Goal: Information Seeking & Learning: Learn about a topic

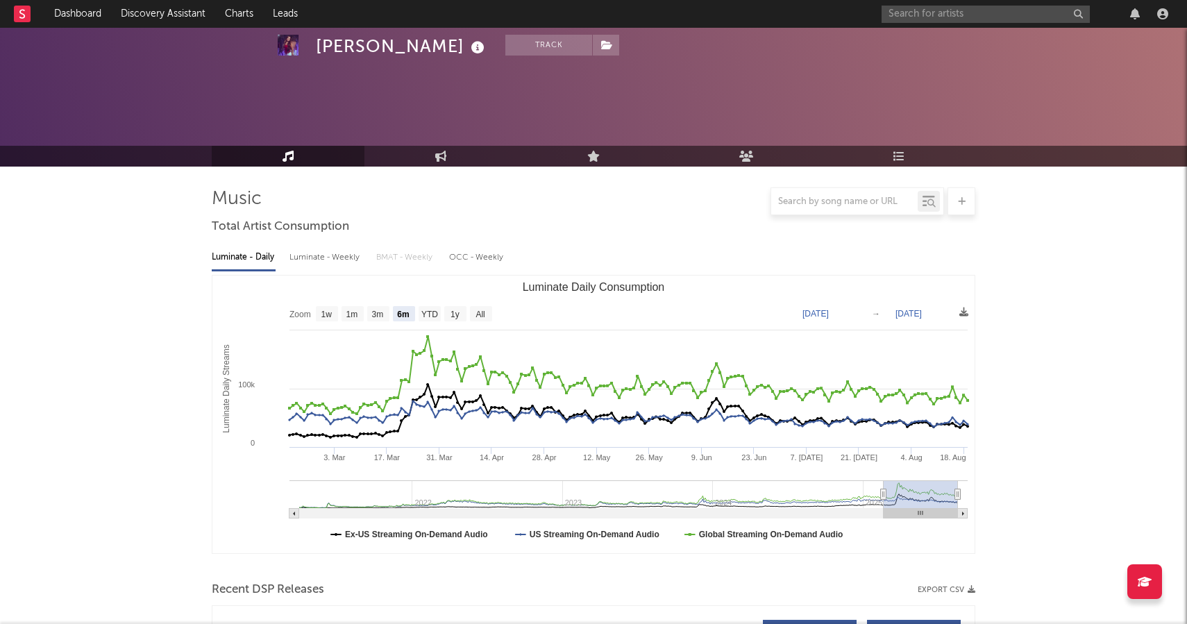
select select "6m"
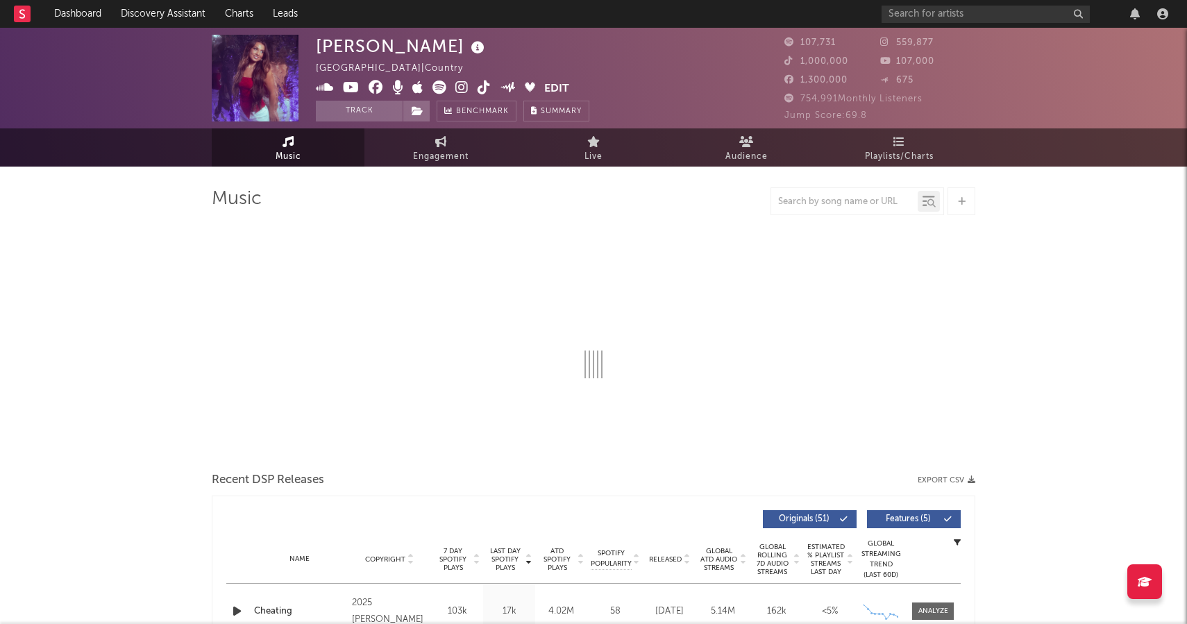
select select "6m"
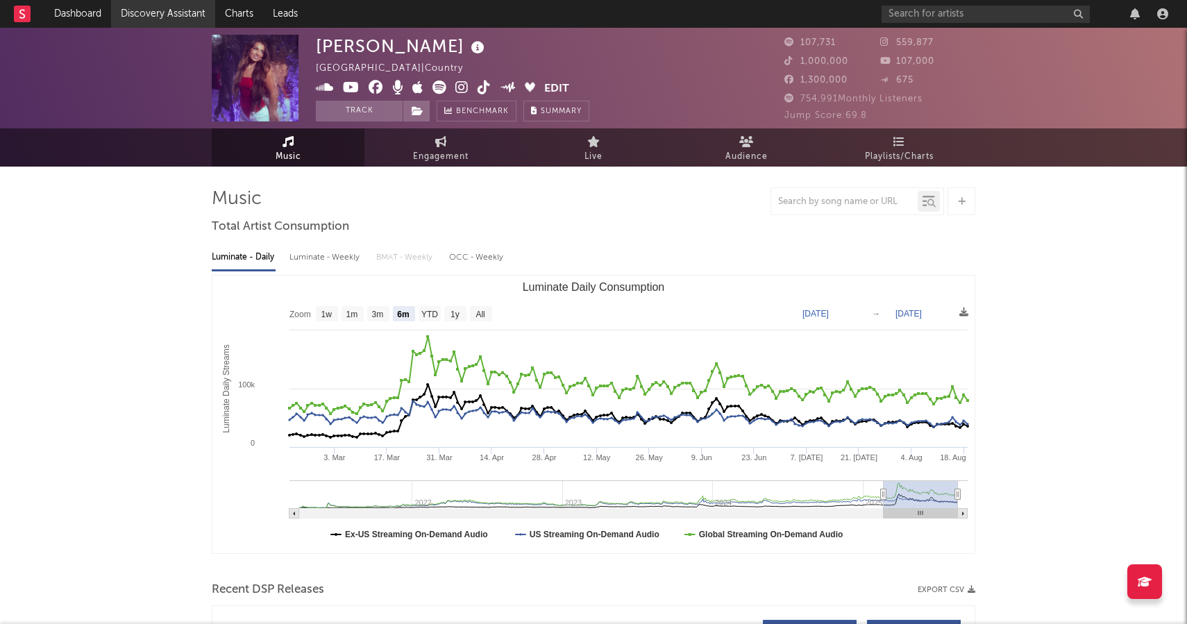
click at [169, 17] on link "Discovery Assistant" at bounding box center [163, 14] width 104 height 28
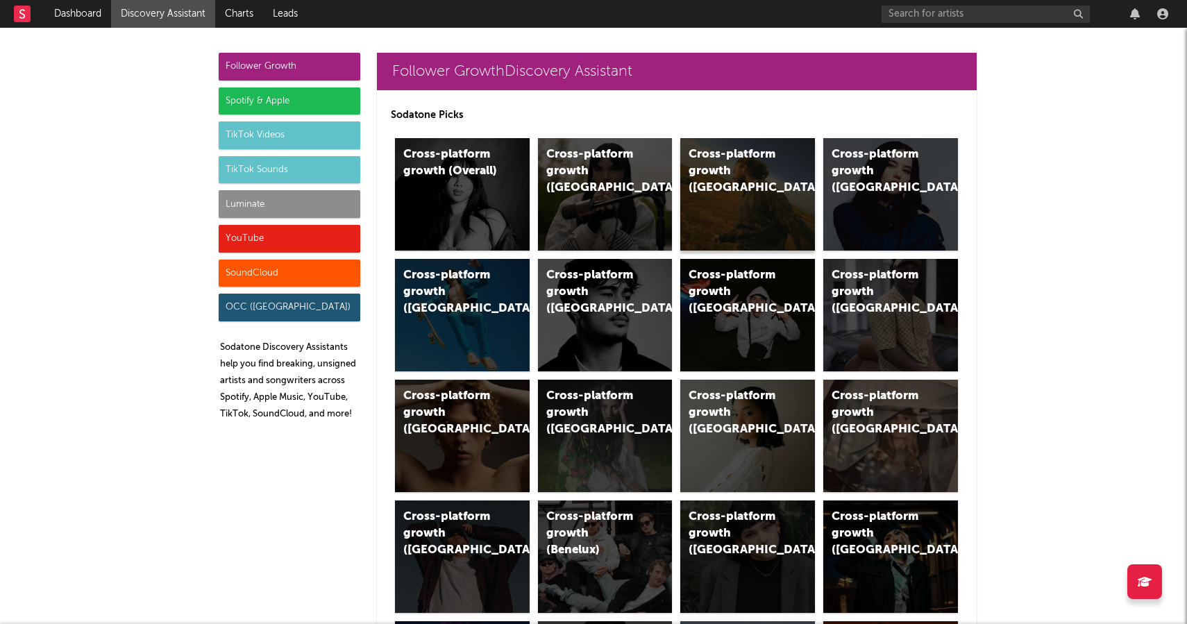
click at [750, 197] on div "Cross-platform growth (US)" at bounding box center [748, 194] width 135 height 112
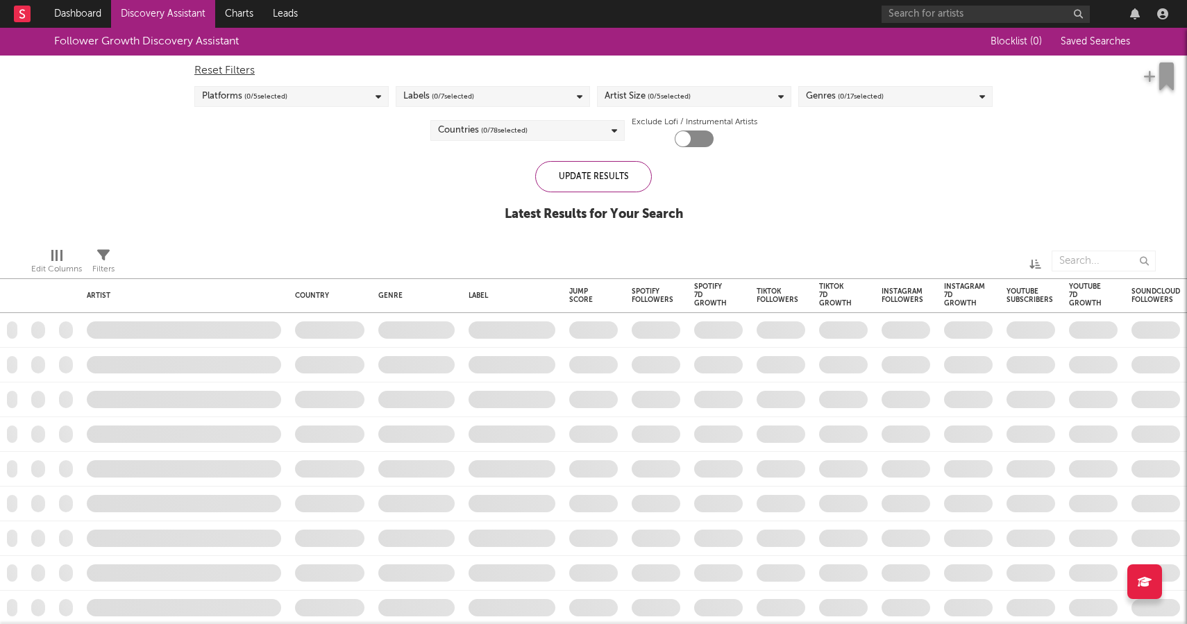
checkbox input "true"
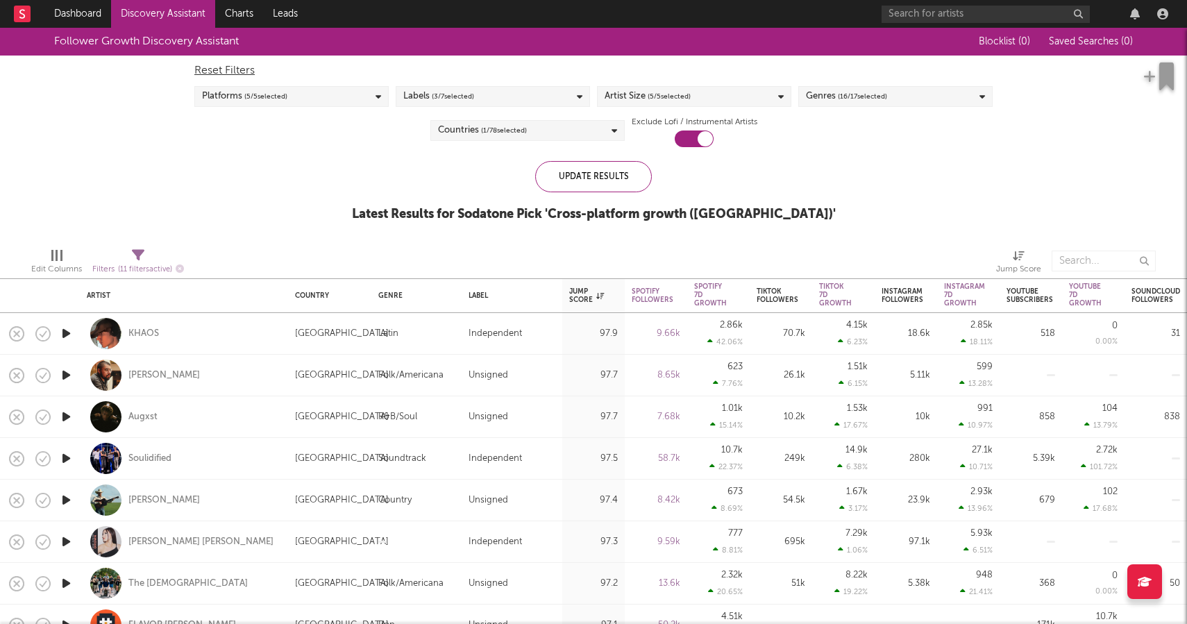
click at [865, 93] on span "( 16 / 17 selected)" at bounding box center [862, 96] width 49 height 17
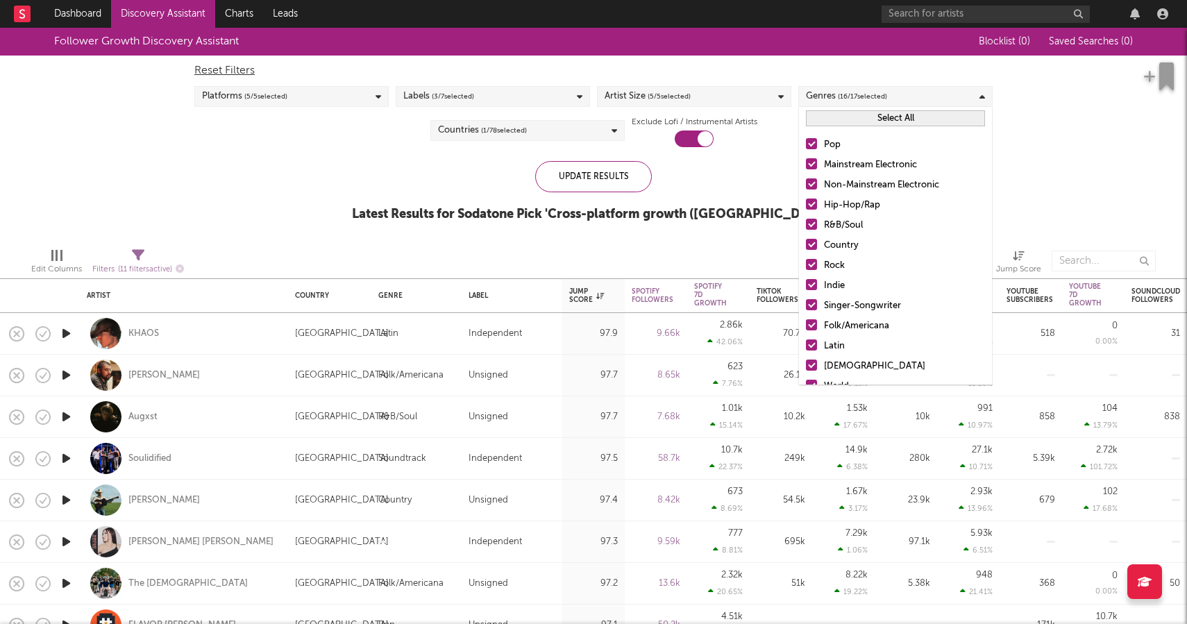
click at [869, 118] on button "Select All" at bounding box center [895, 118] width 179 height 16
click at [865, 116] on button "Deselect All" at bounding box center [895, 118] width 179 height 16
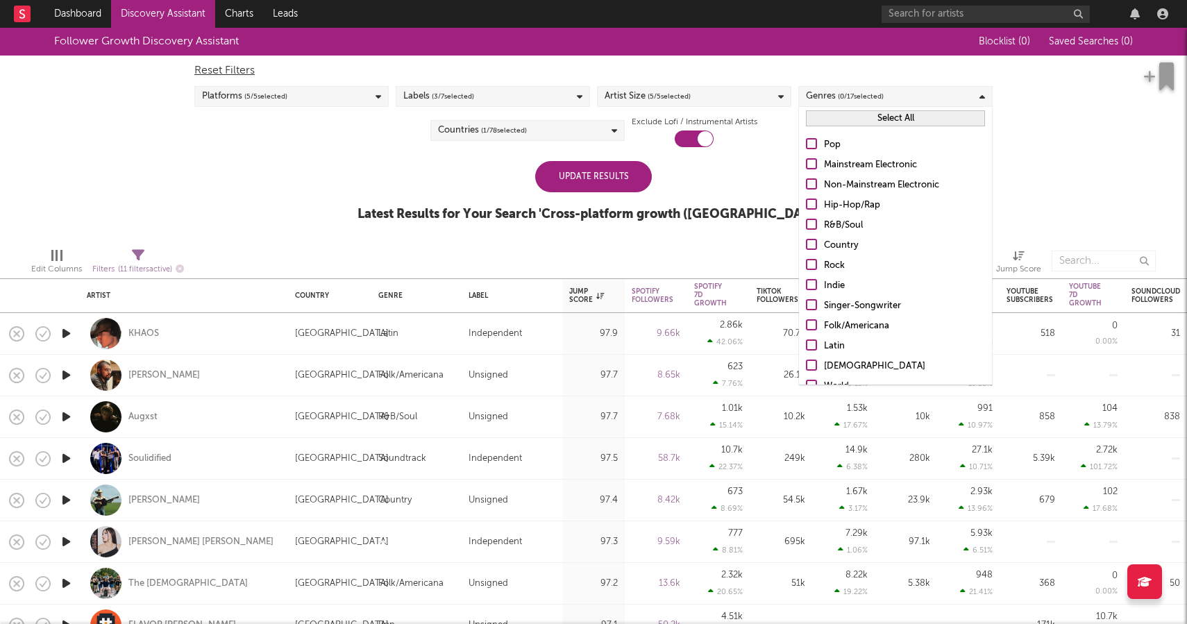
click at [808, 141] on div at bounding box center [811, 143] width 11 height 11
click at [806, 141] on input "Pop" at bounding box center [806, 145] width 0 height 17
click at [812, 240] on div at bounding box center [811, 244] width 11 height 11
click at [806, 240] on input "Country" at bounding box center [806, 245] width 0 height 17
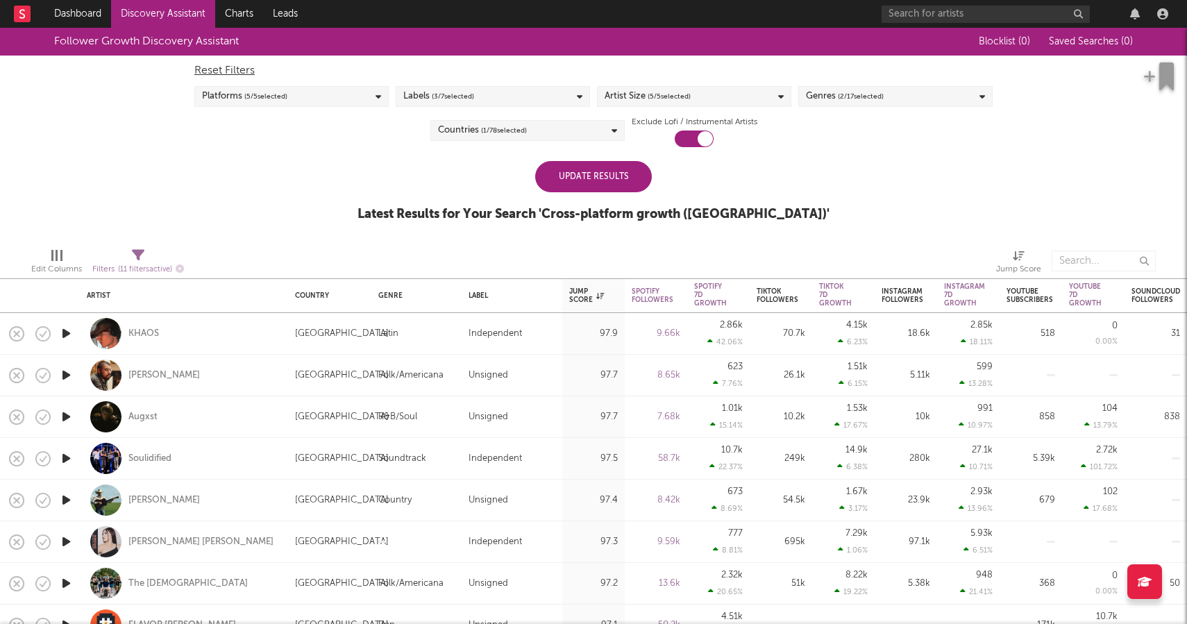
click at [636, 165] on div "Update Results" at bounding box center [593, 176] width 117 height 31
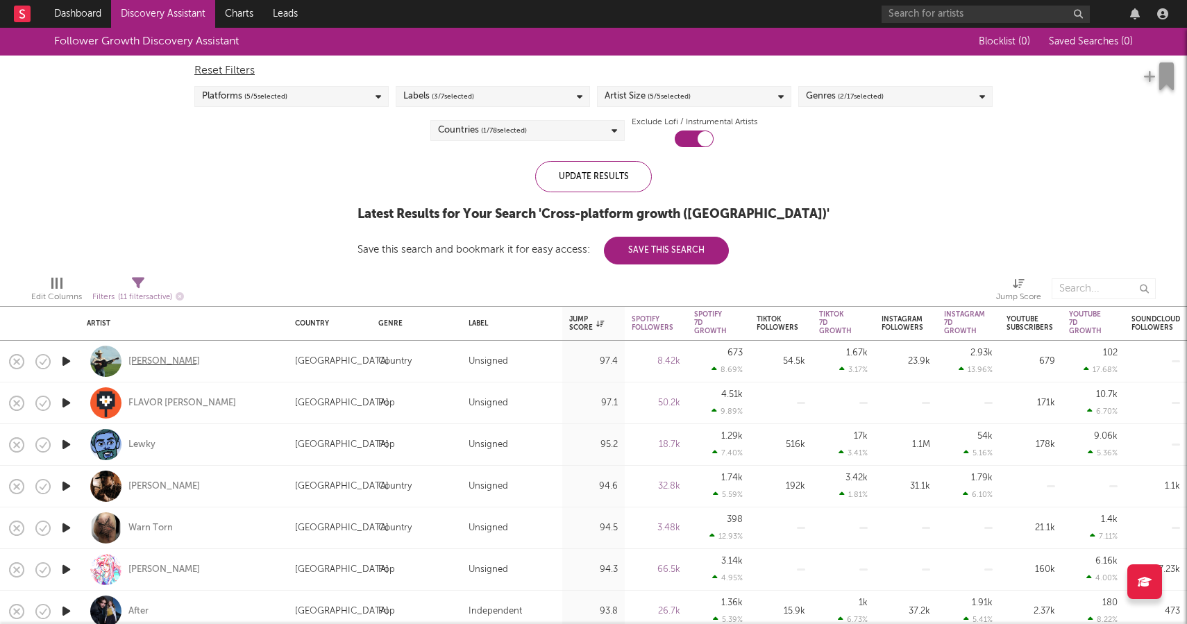
click at [152, 362] on div "Tyce Delk" at bounding box center [164, 362] width 72 height 12
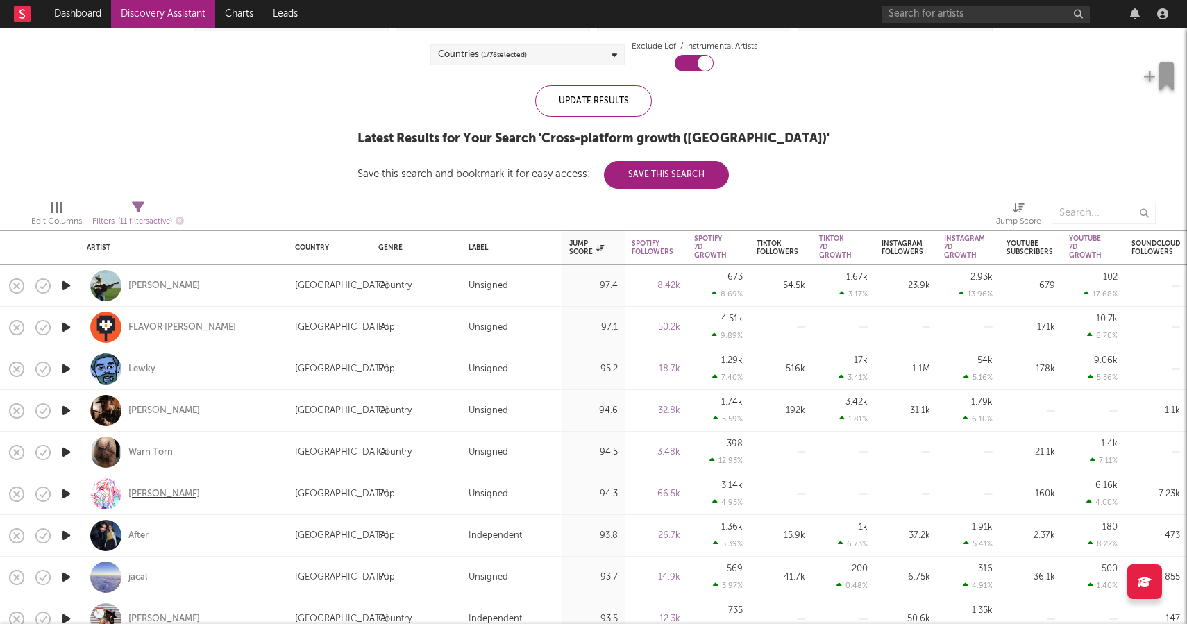
click at [154, 499] on div "Jamie Paige" at bounding box center [164, 494] width 72 height 12
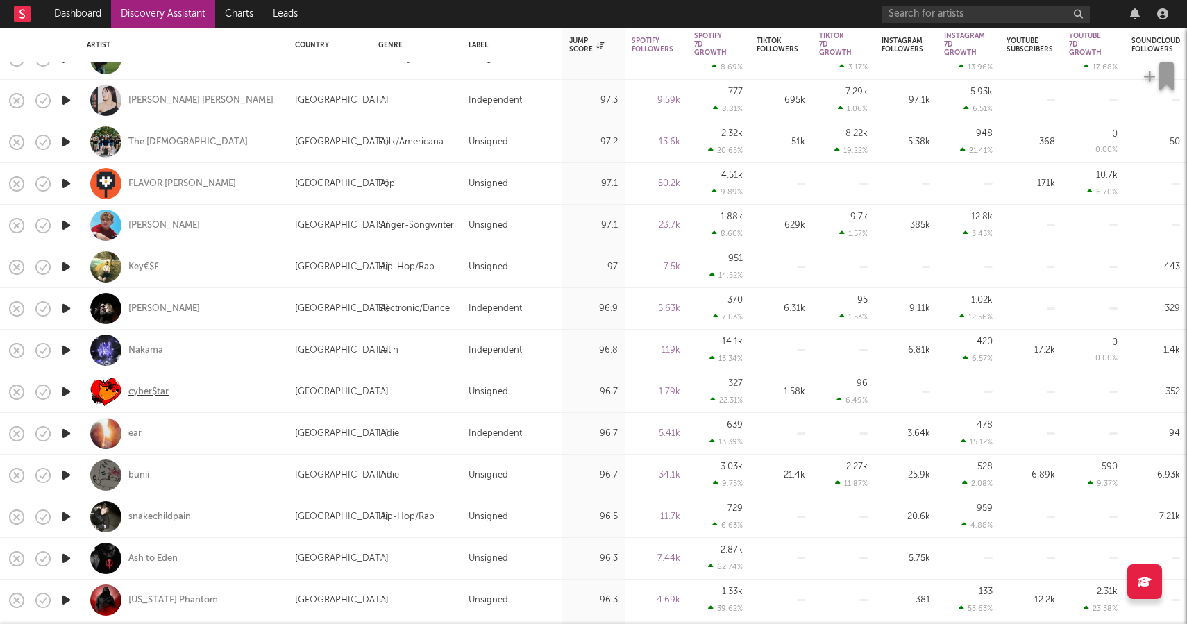
click at [149, 396] on div "cyber$tar" at bounding box center [148, 392] width 40 height 12
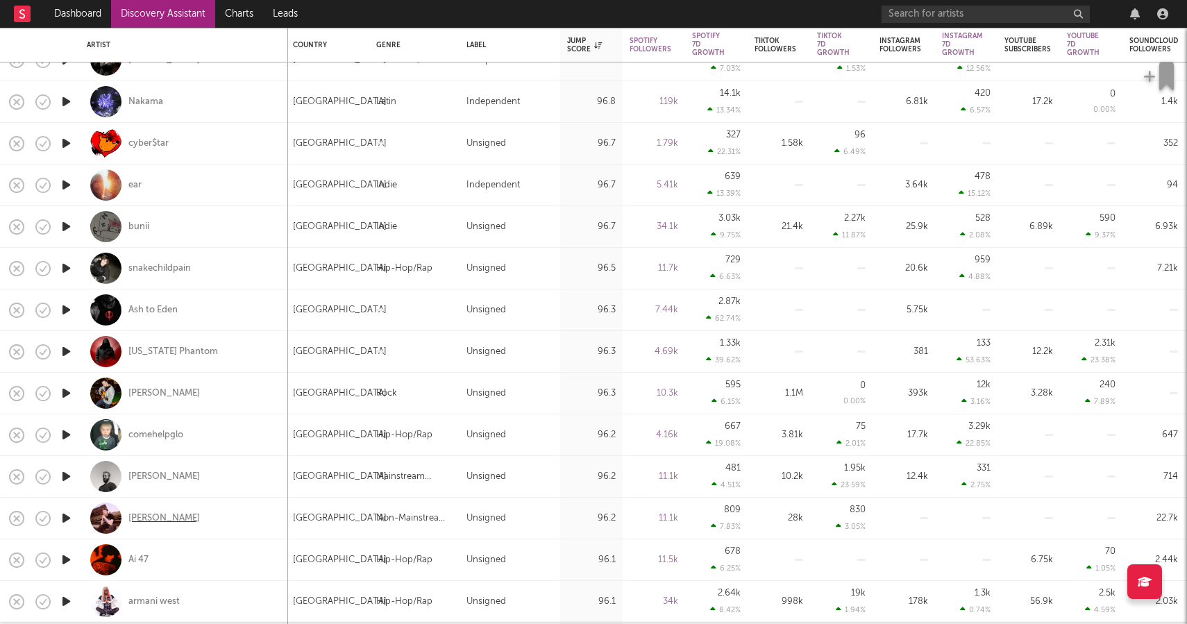
click at [156, 513] on div "AVELLO" at bounding box center [164, 518] width 72 height 12
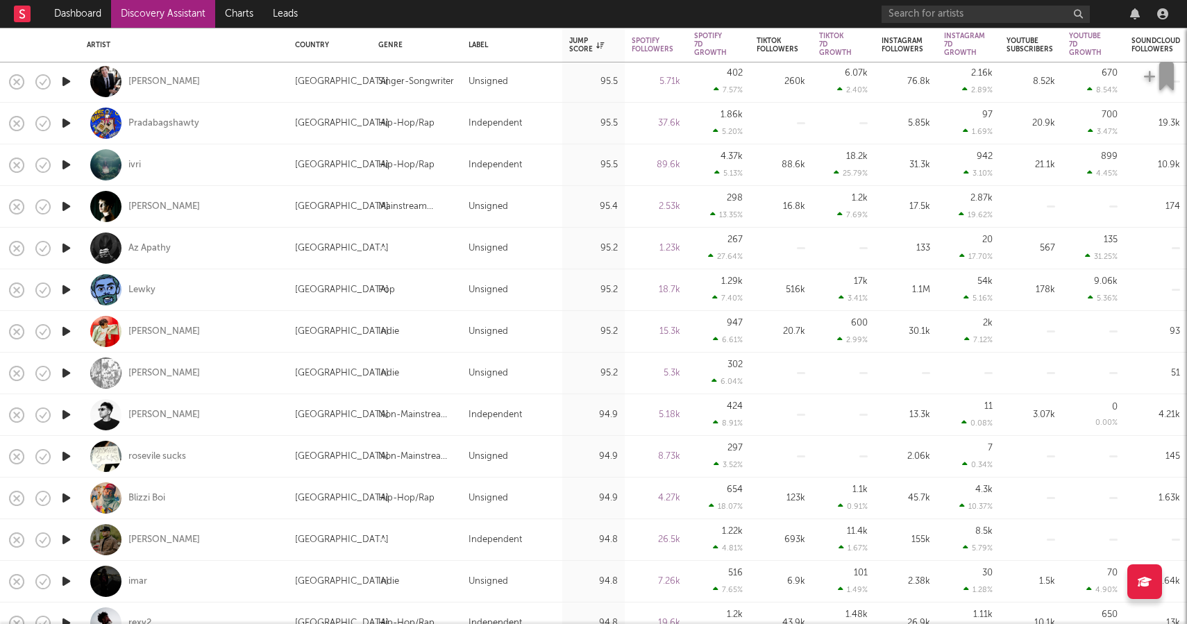
click at [168, 495] on div "Blizzi Boi" at bounding box center [184, 498] width 194 height 41
select select "1w"
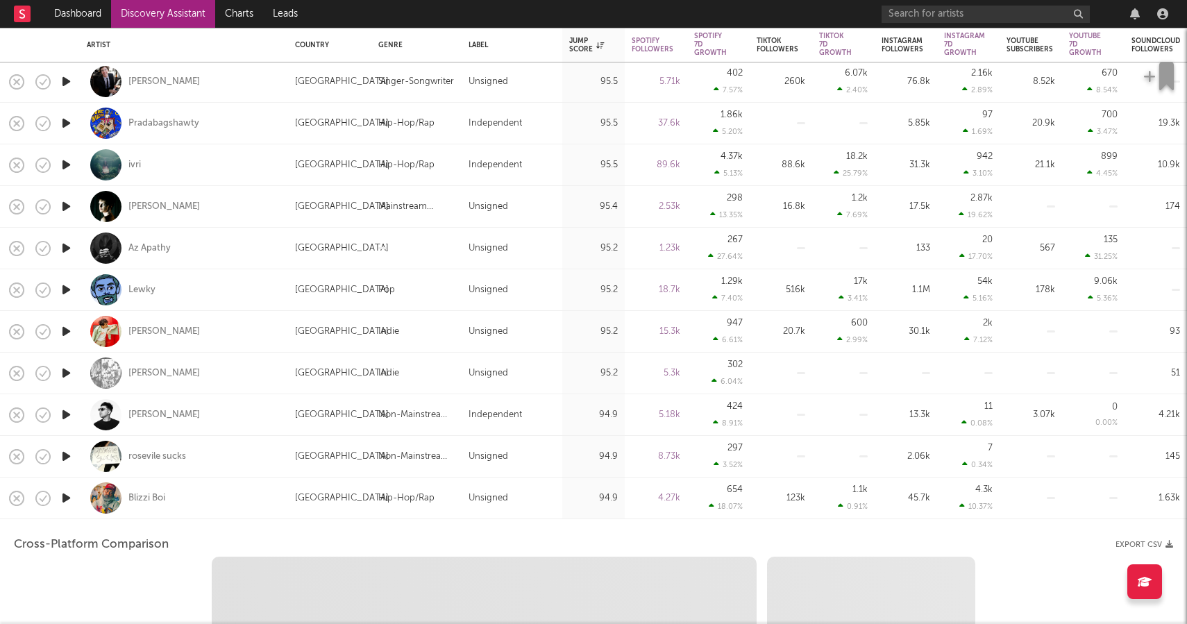
select select "1w"
click at [160, 444] on div "rosevile sucks" at bounding box center [184, 456] width 194 height 41
select select "1w"
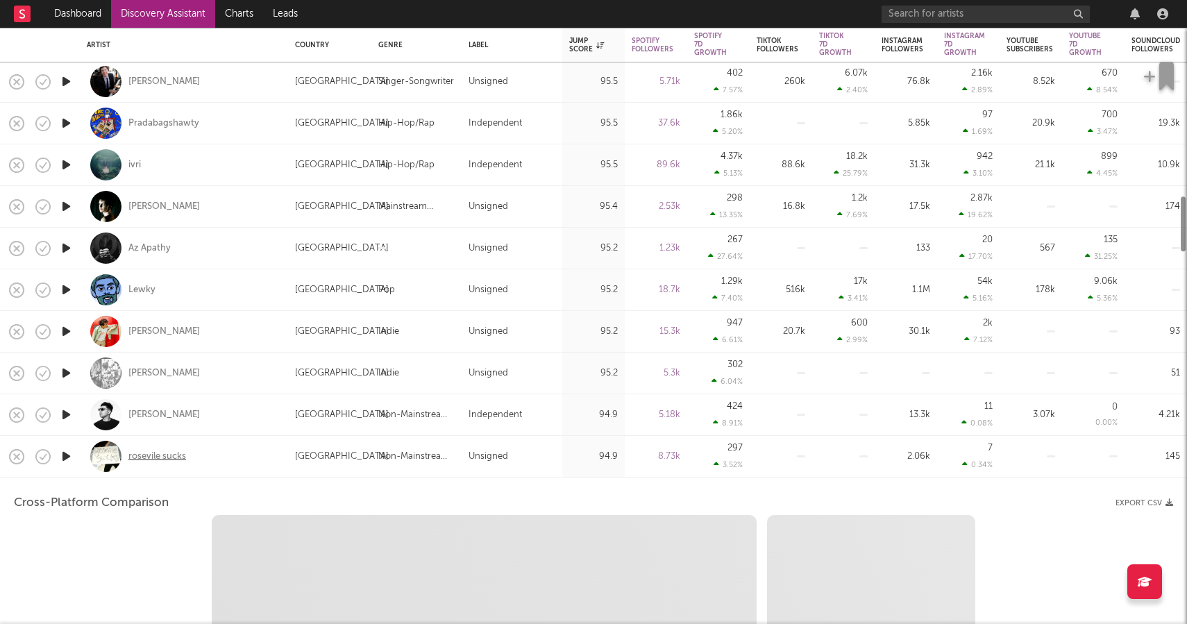
click at [160, 453] on div "rosevile sucks" at bounding box center [157, 457] width 58 height 12
select select "1m"
select select "6m"
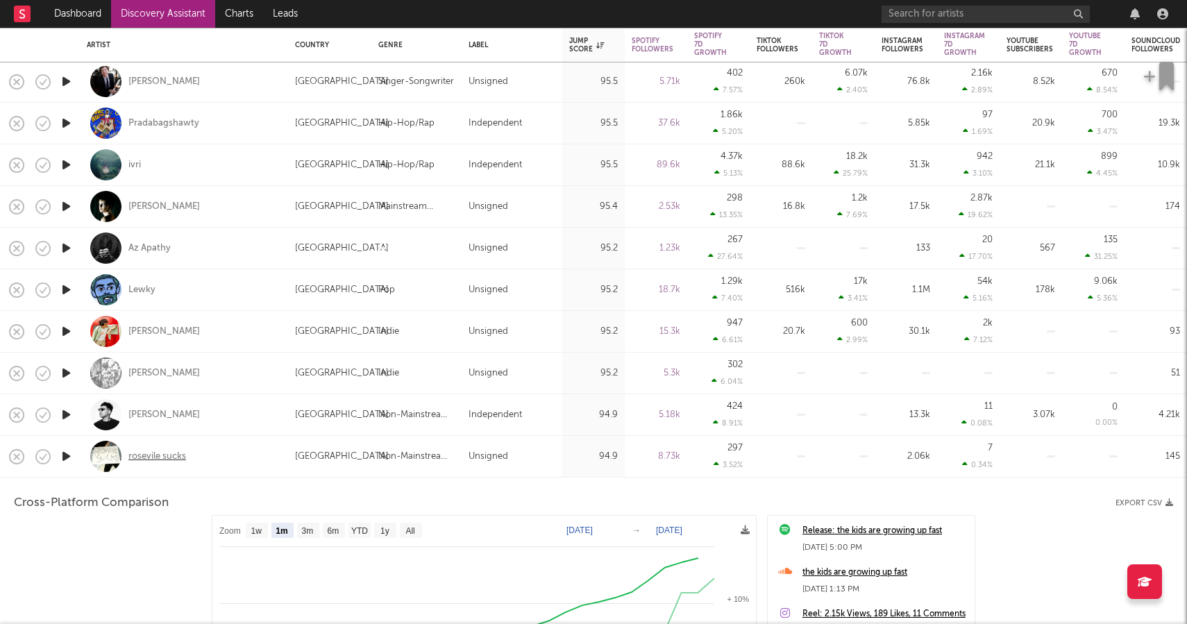
select select "1m"
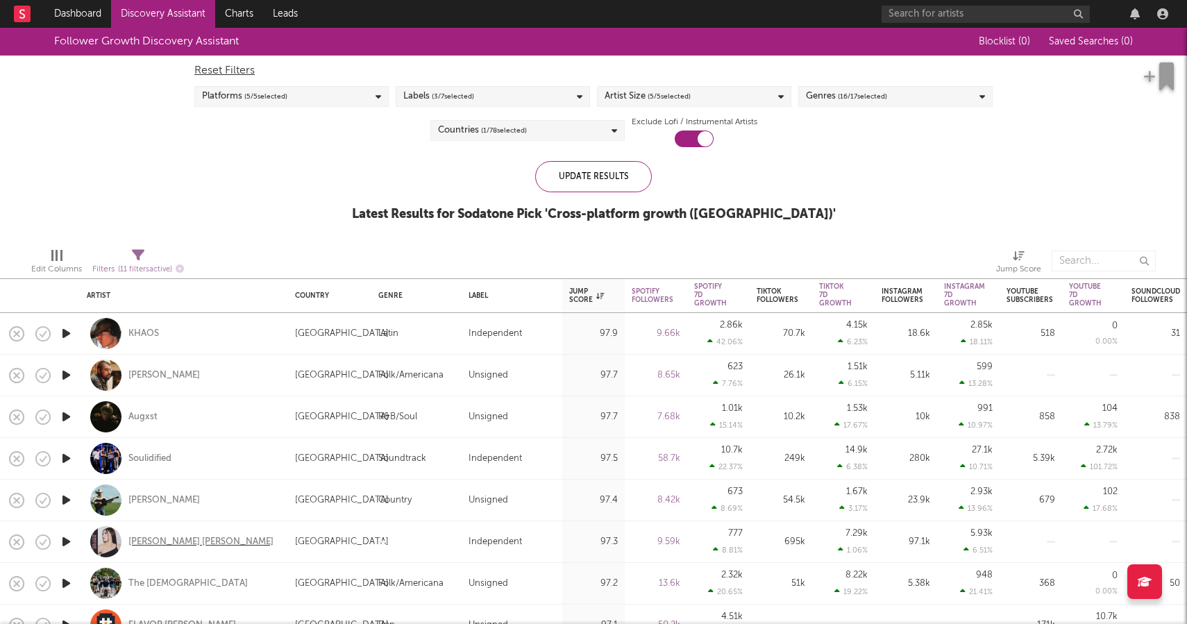
click at [173, 544] on div "Elise Kristine" at bounding box center [200, 542] width 145 height 12
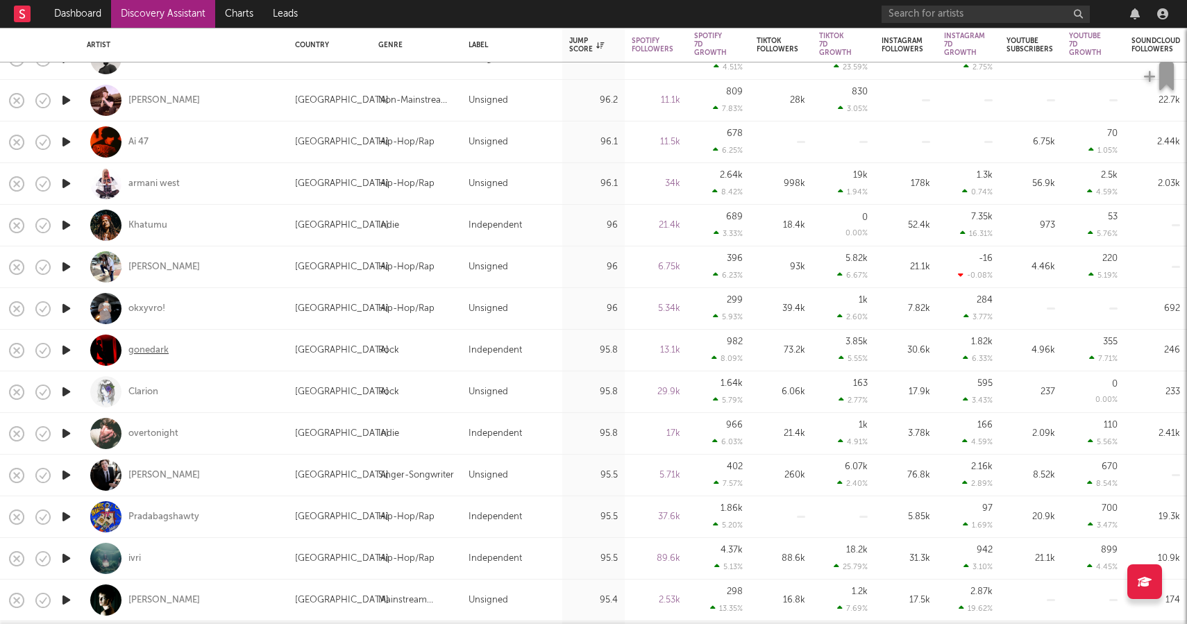
click at [151, 349] on div "gonedark" at bounding box center [148, 350] width 40 height 12
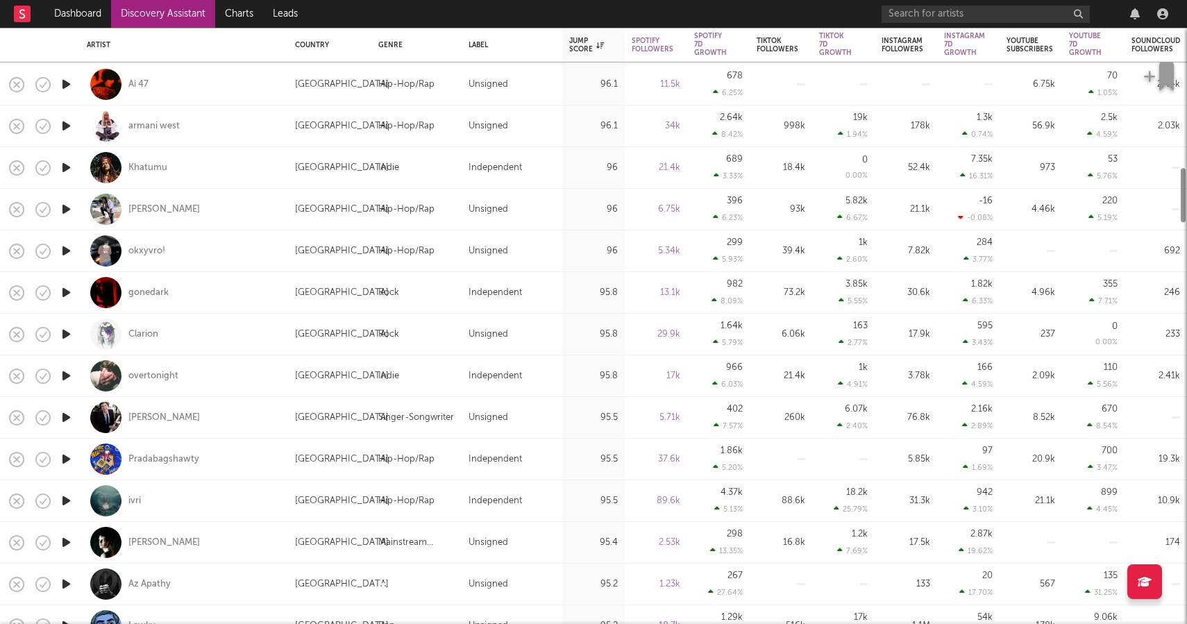
select select "1m"
select select "1w"
select select "1m"
select select "6m"
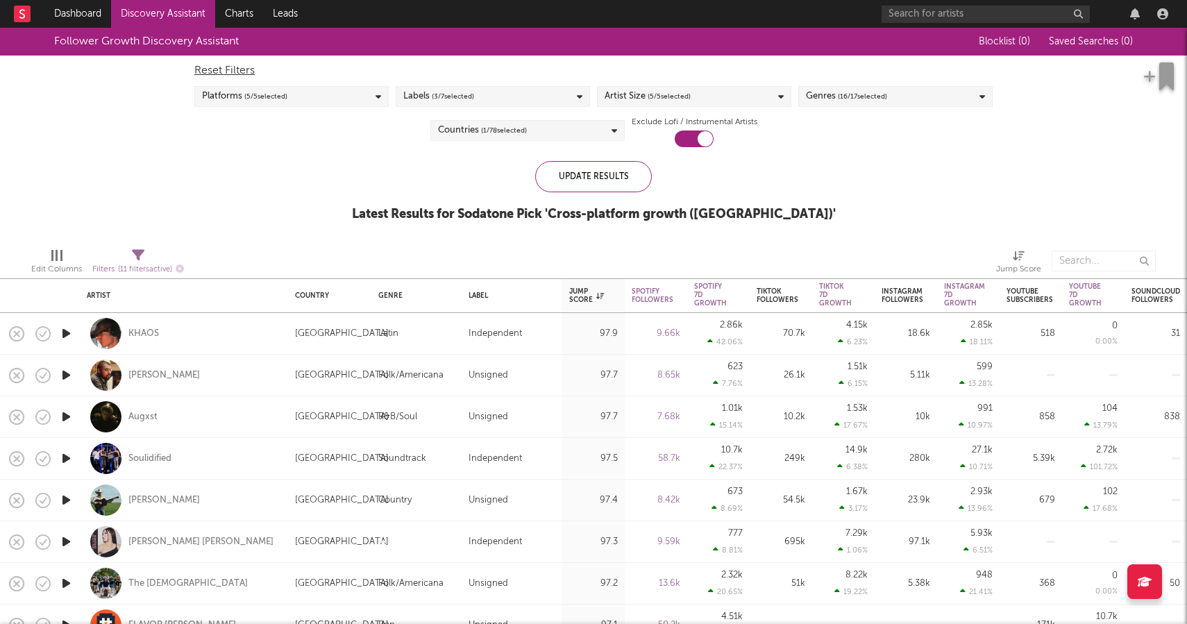
click at [762, 81] on div "Reset Filters Platforms ( 5 / 5 selected) Labels ( 3 / 7 selected) Artist Size …" at bounding box center [593, 102] width 812 height 92
click at [759, 93] on div "Artist Size ( 5 / 5 selected)" at bounding box center [694, 96] width 194 height 21
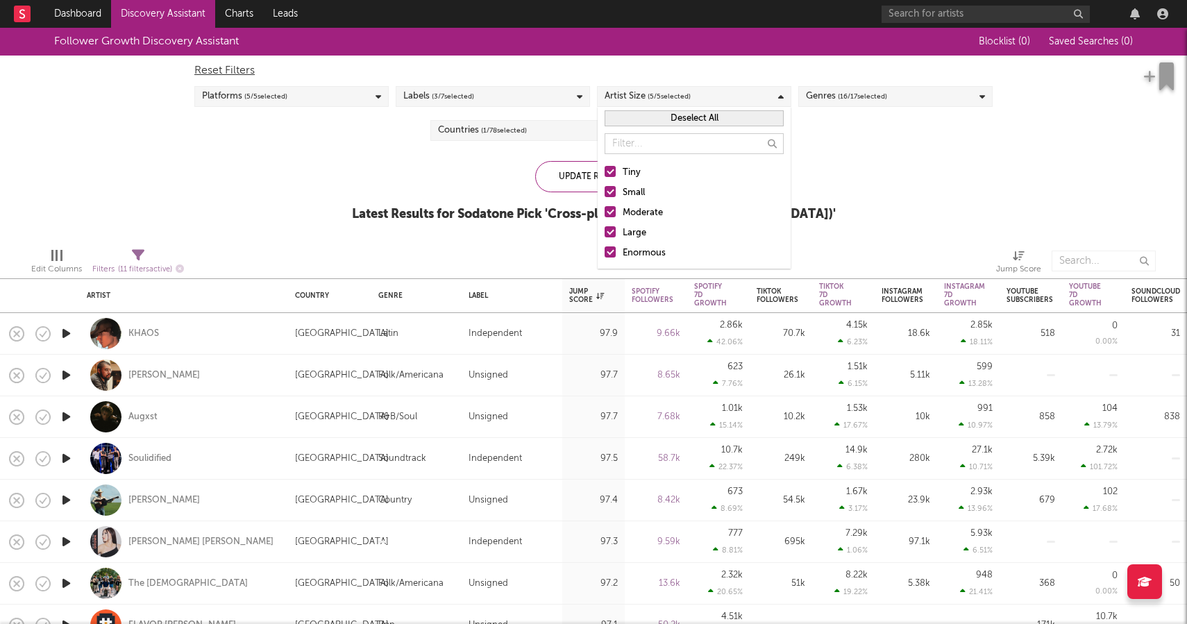
click at [613, 252] on div at bounding box center [610, 252] width 11 height 11
click at [605, 252] on input "Enormous" at bounding box center [605, 253] width 0 height 17
click at [610, 234] on div at bounding box center [610, 231] width 11 height 11
click at [605, 234] on input "Large" at bounding box center [605, 233] width 0 height 17
click at [581, 174] on div "Update Results" at bounding box center [593, 176] width 117 height 31
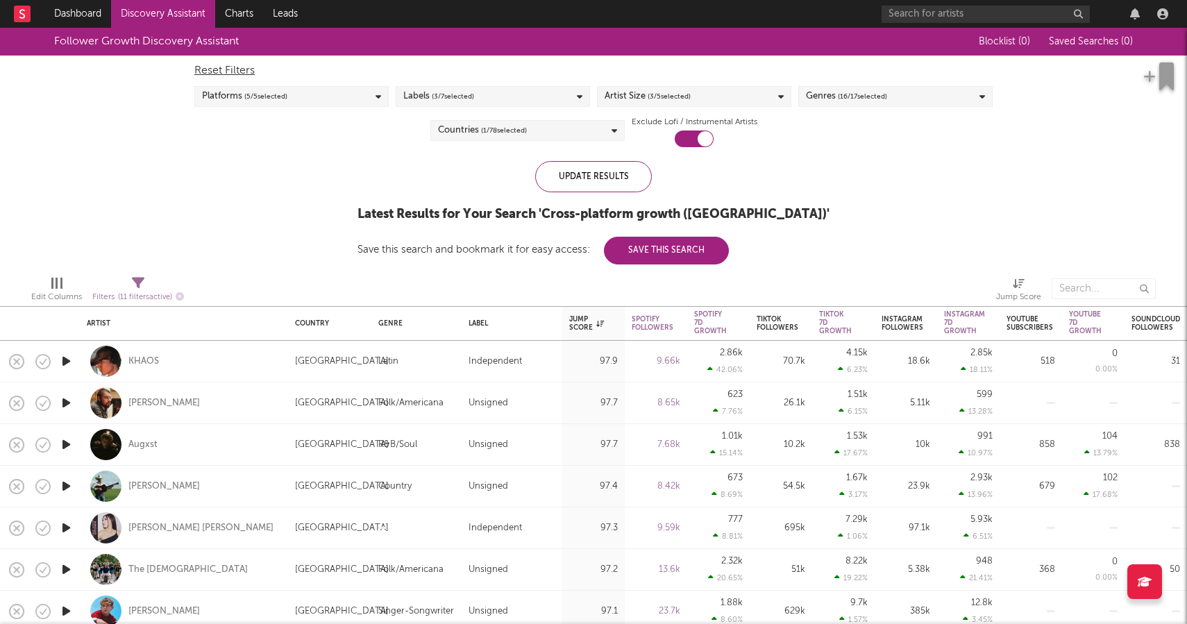
click at [151, 437] on div "Augxst" at bounding box center [184, 444] width 194 height 41
select select "1w"
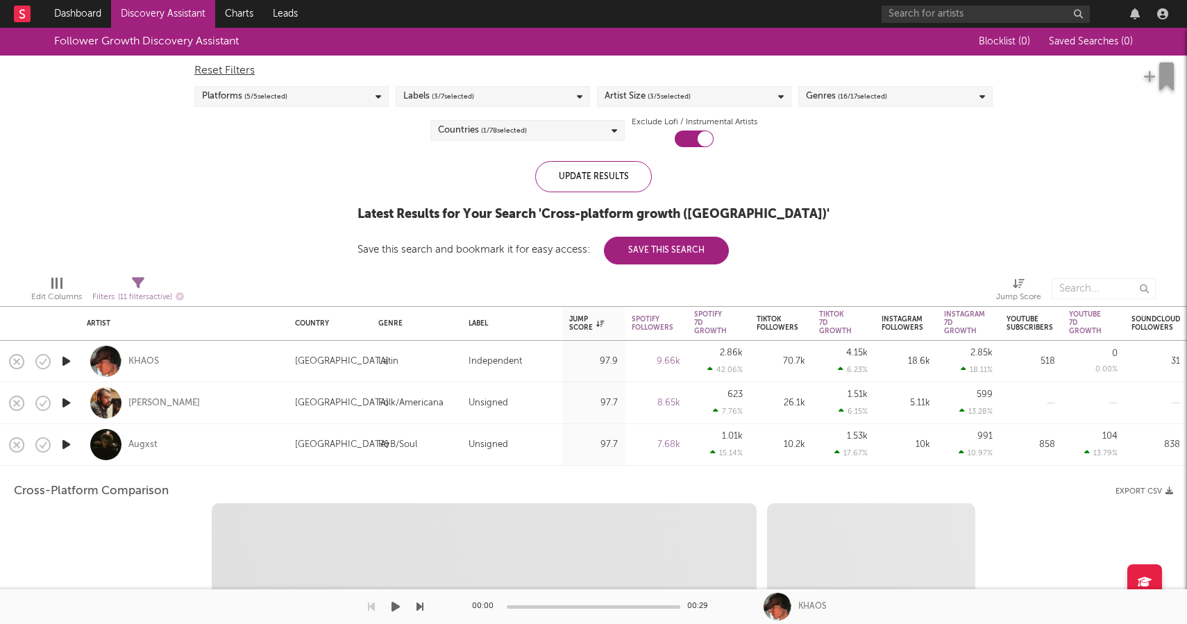
select select "6m"
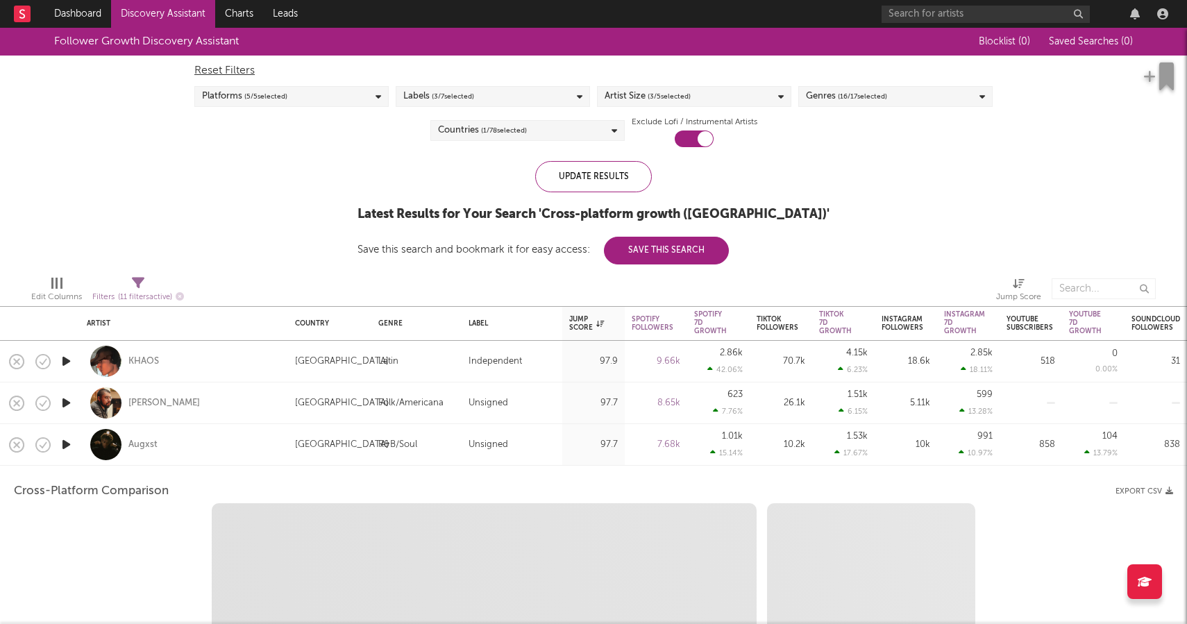
select select "1m"
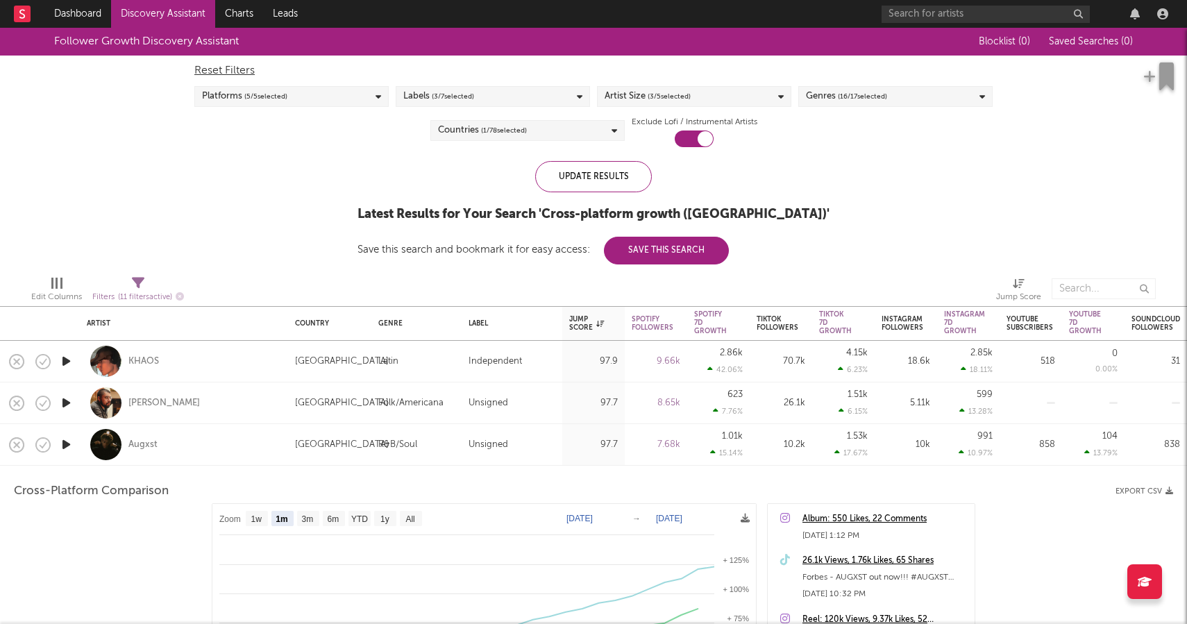
click at [142, 433] on div "Augxst" at bounding box center [184, 444] width 194 height 41
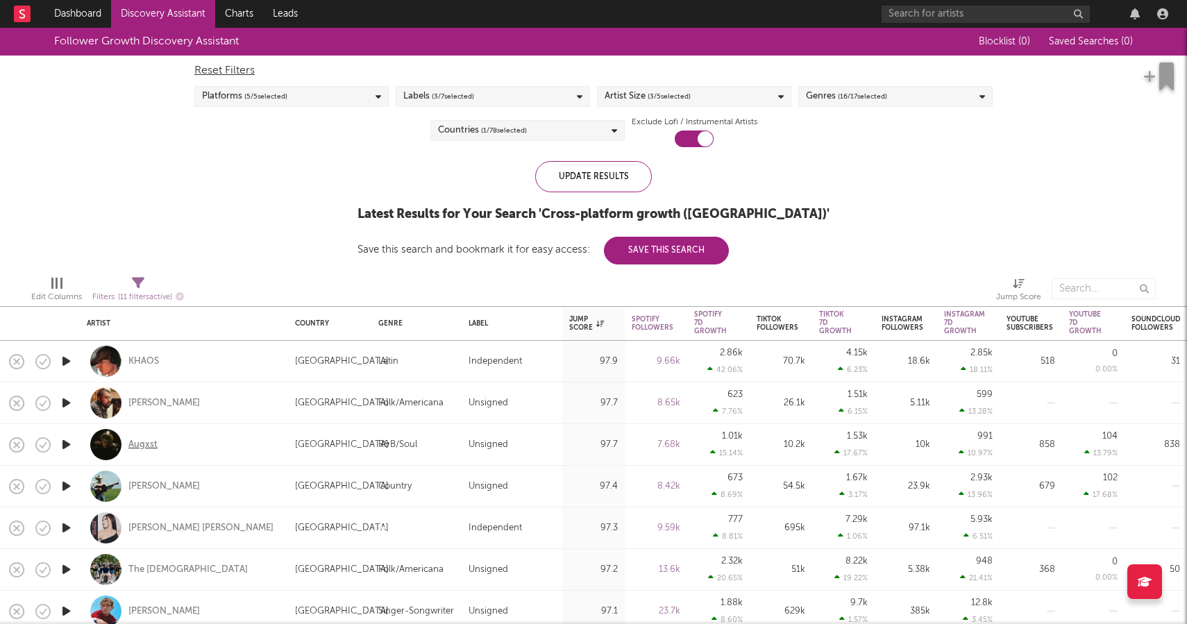
click at [144, 444] on div "Augxst" at bounding box center [142, 445] width 29 height 12
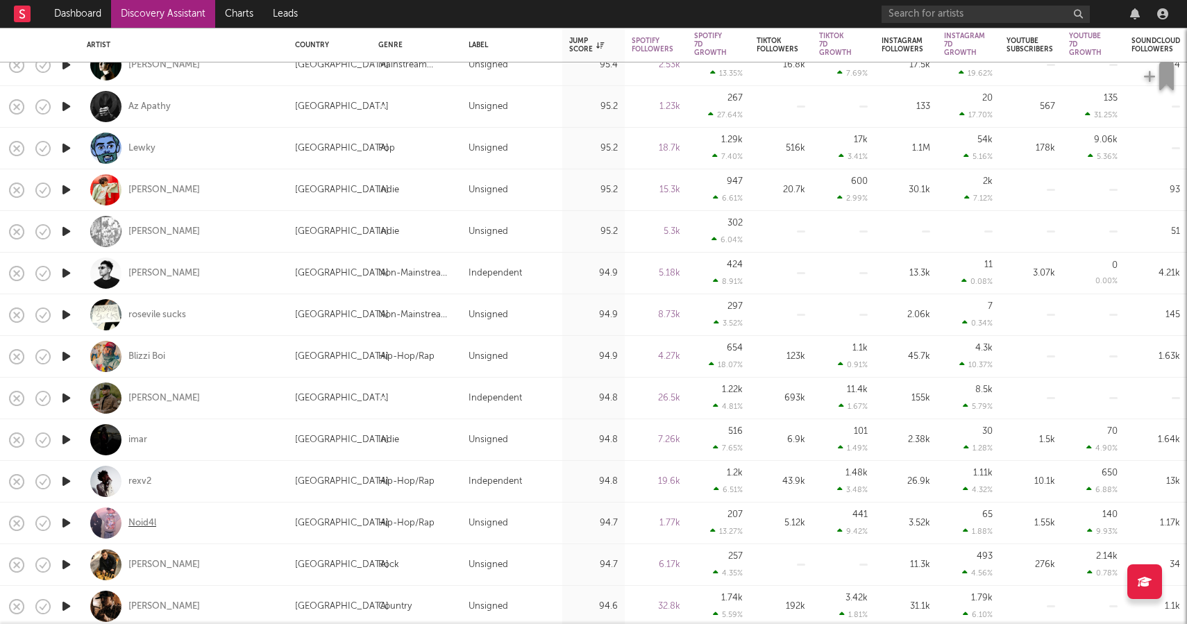
click at [137, 522] on div "Noid4l" at bounding box center [142, 523] width 28 height 12
click at [898, 15] on input "text" at bounding box center [986, 14] width 208 height 17
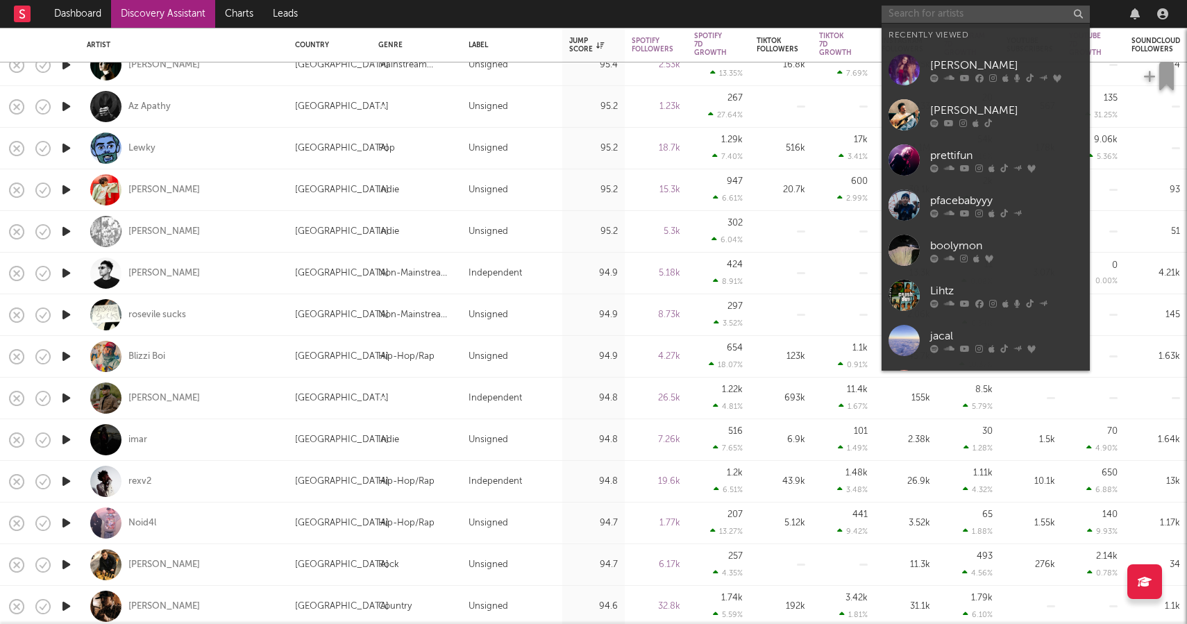
paste input "Suhreetah"
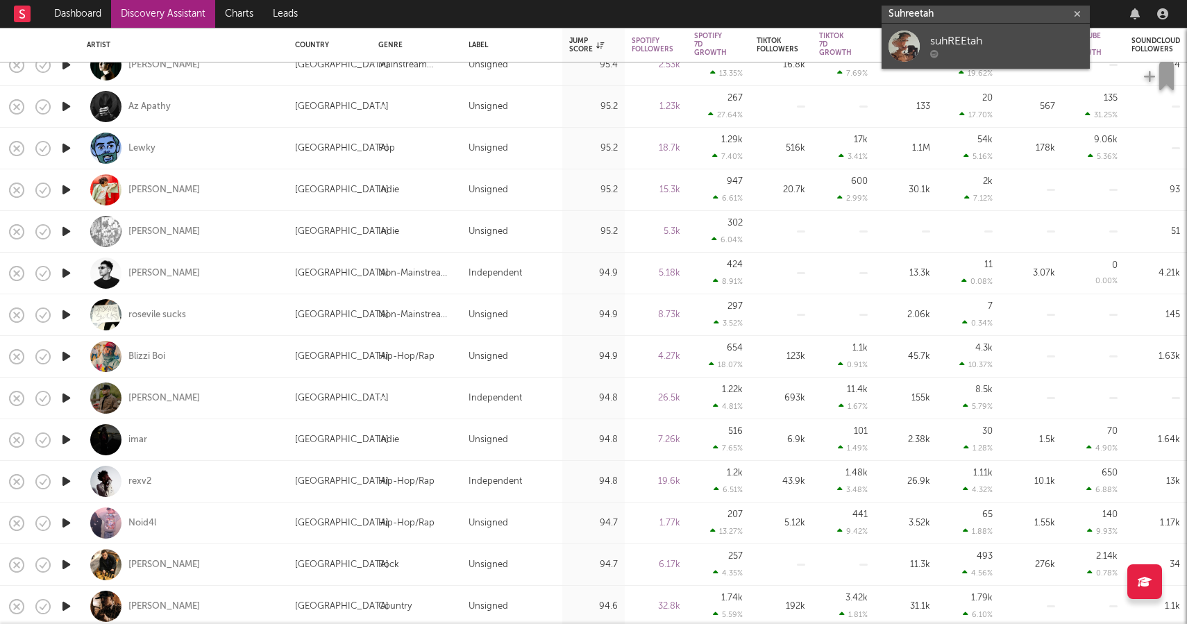
type input "Suhreetah"
click at [940, 29] on link "suhREEtah" at bounding box center [986, 46] width 208 height 45
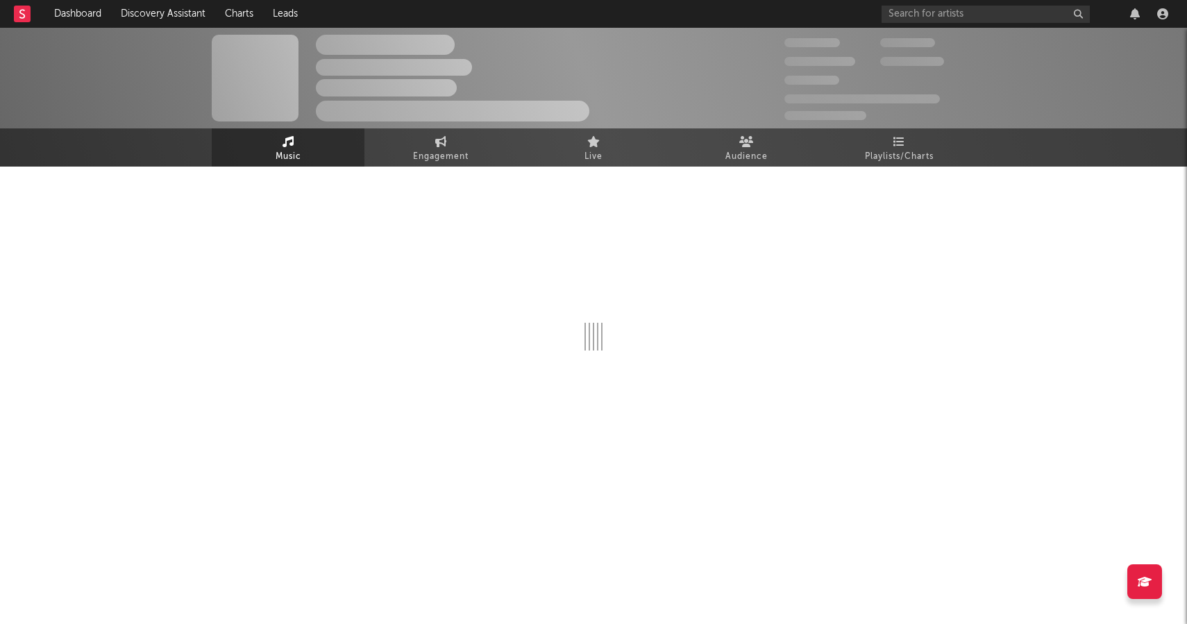
select select "1w"
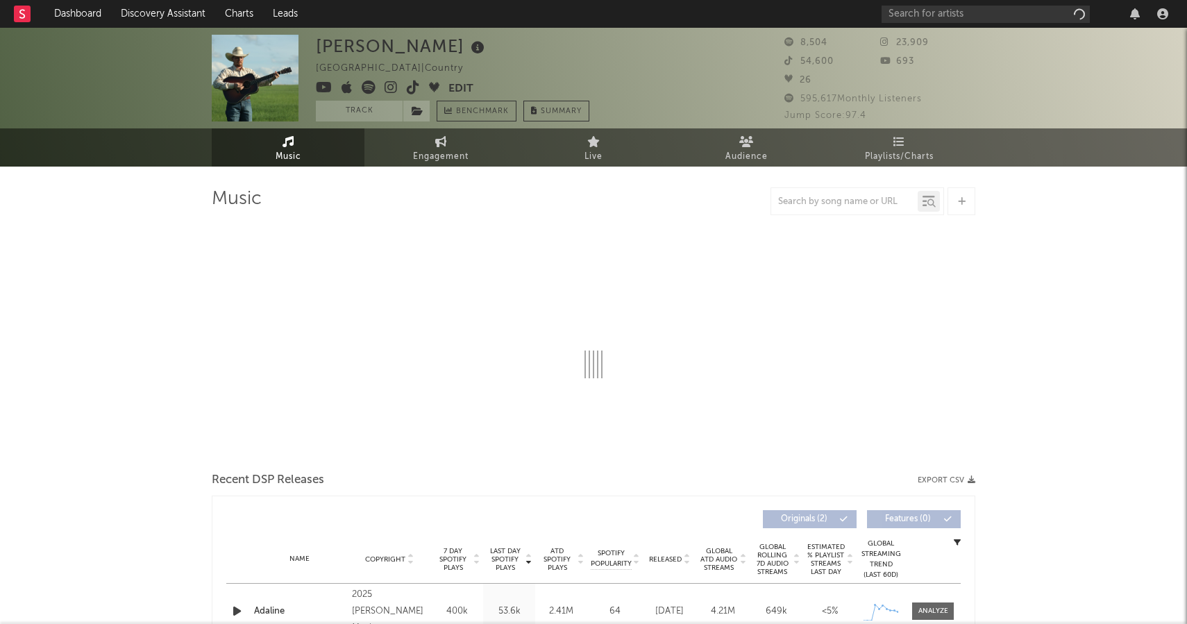
select select "1w"
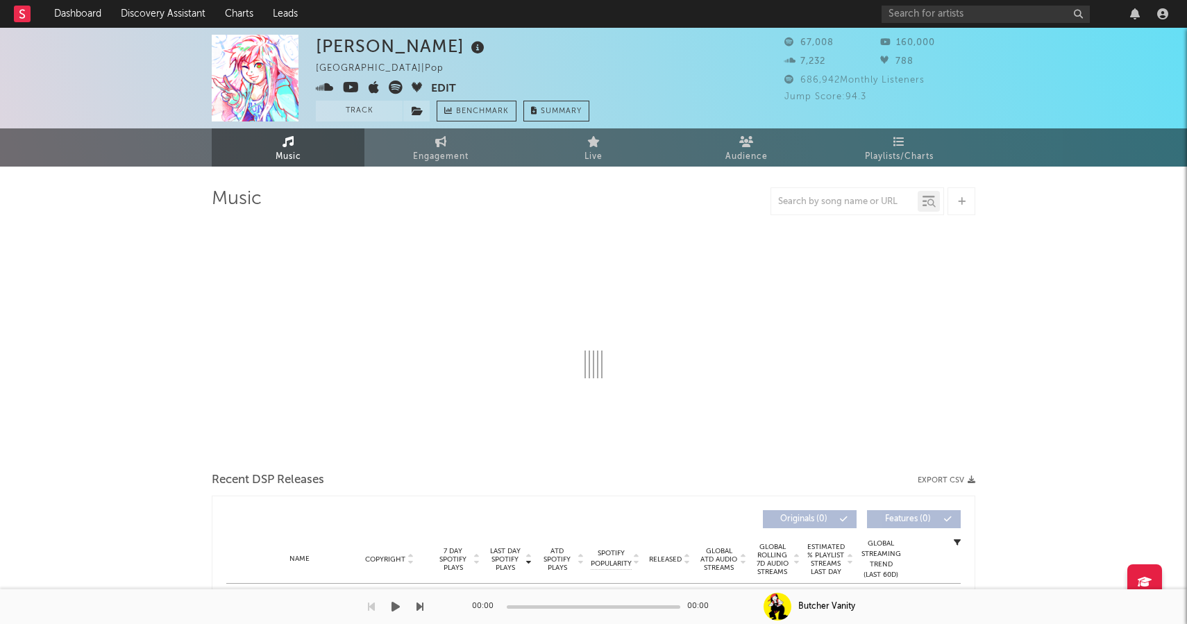
select select "6m"
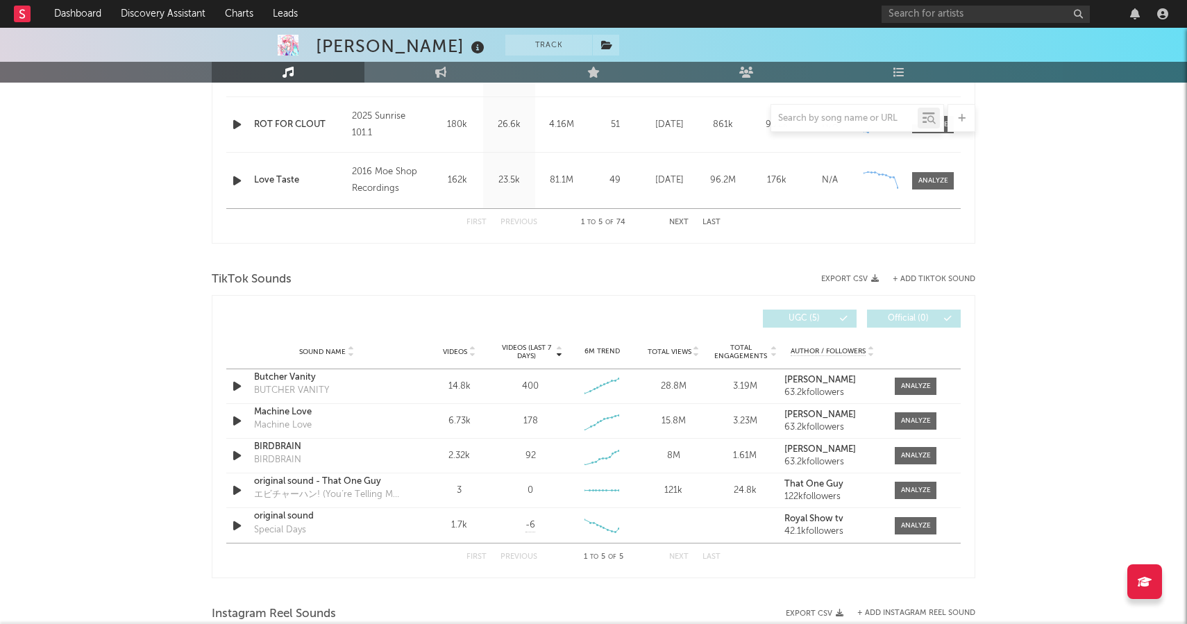
scroll to position [764, 0]
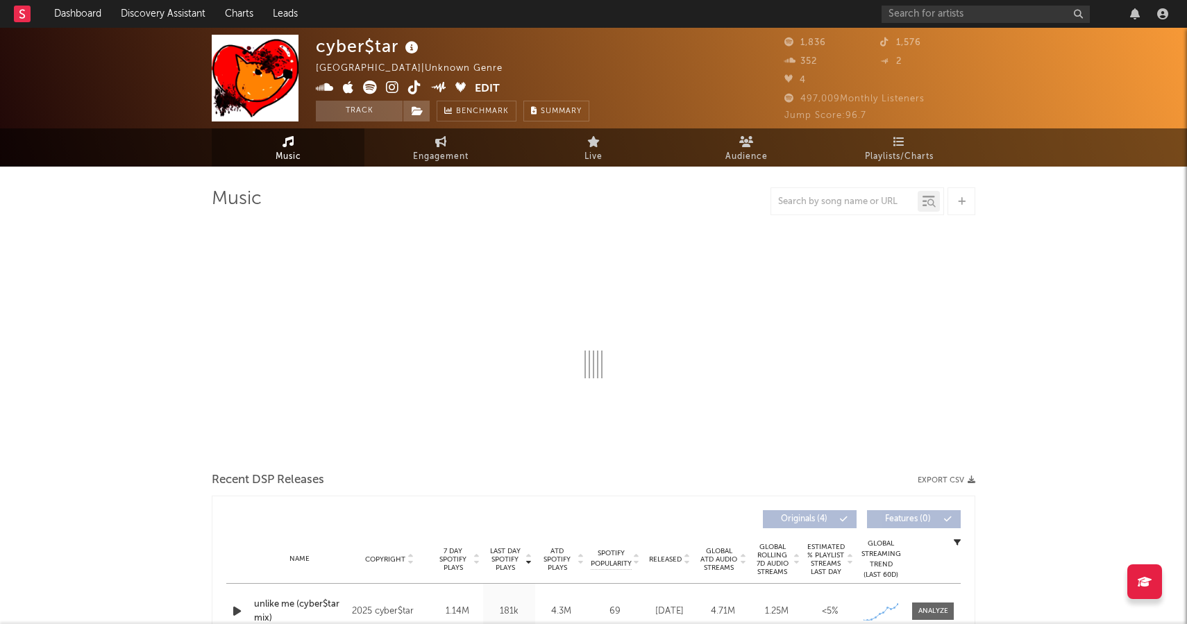
select select "1w"
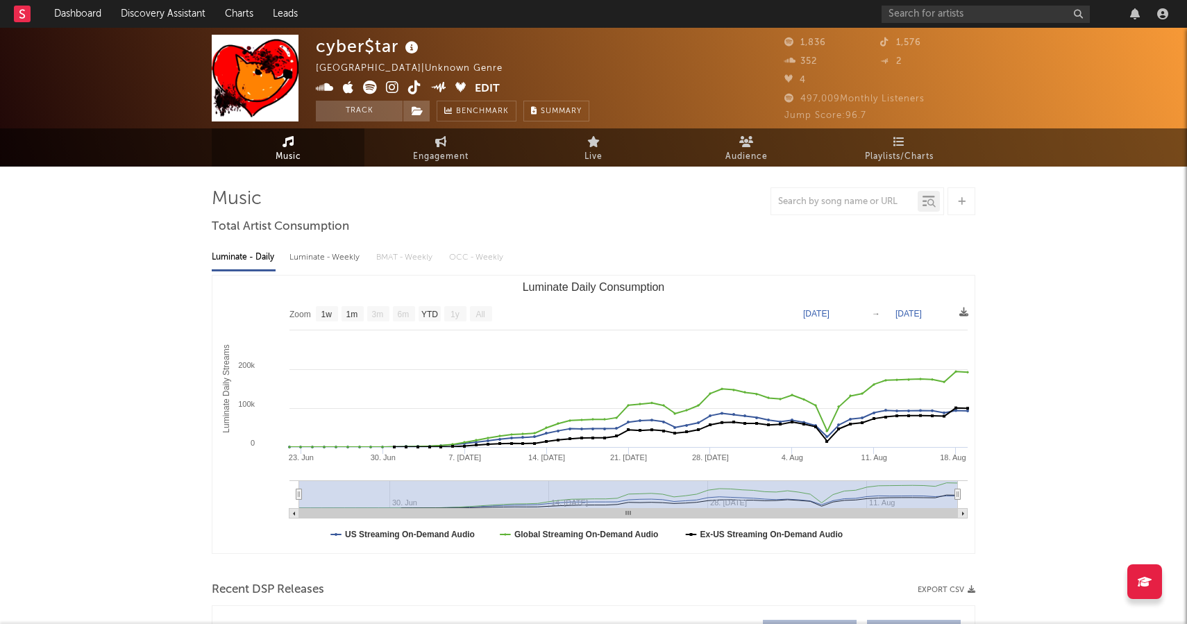
click at [391, 87] on icon at bounding box center [392, 88] width 13 height 14
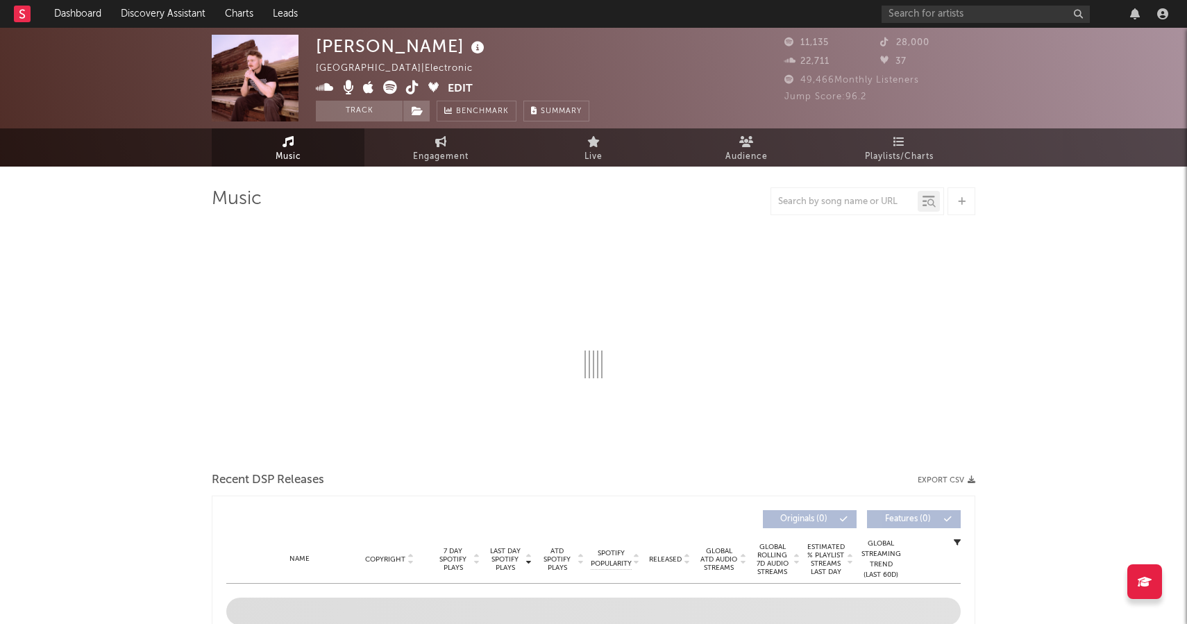
select select "6m"
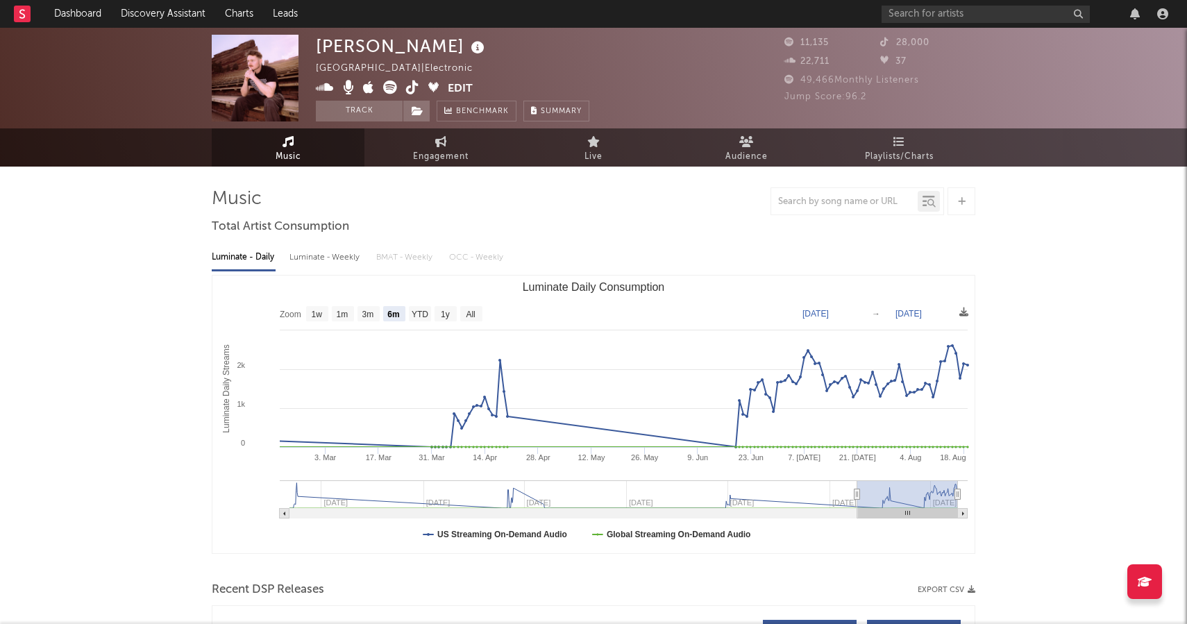
click at [416, 85] on icon at bounding box center [412, 88] width 13 height 14
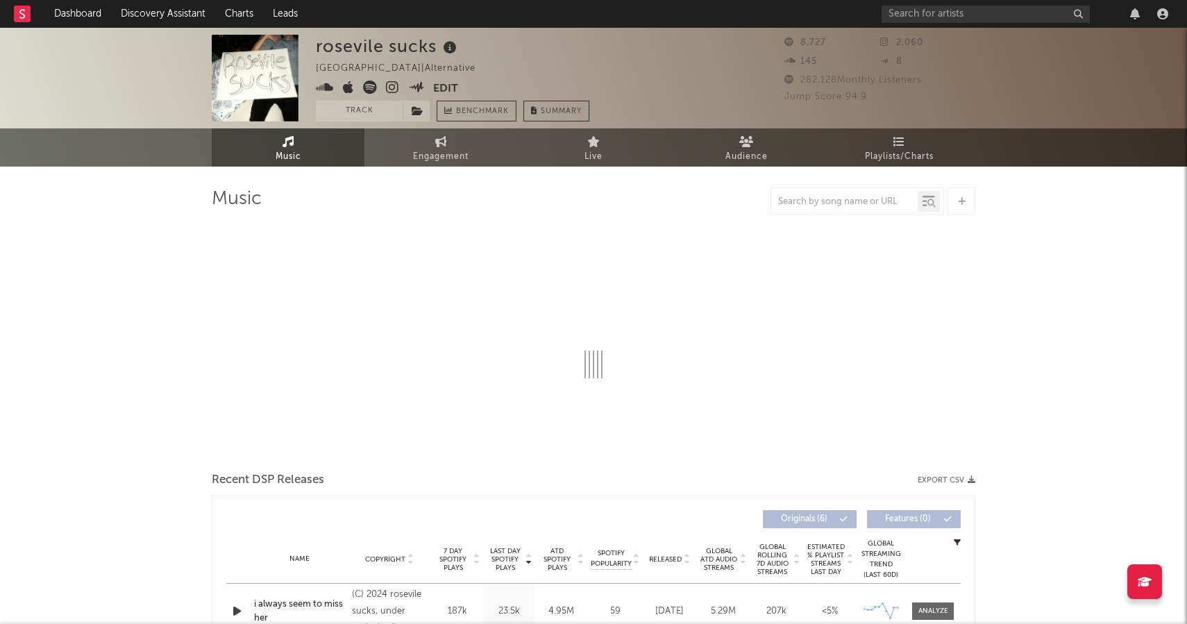
select select "6m"
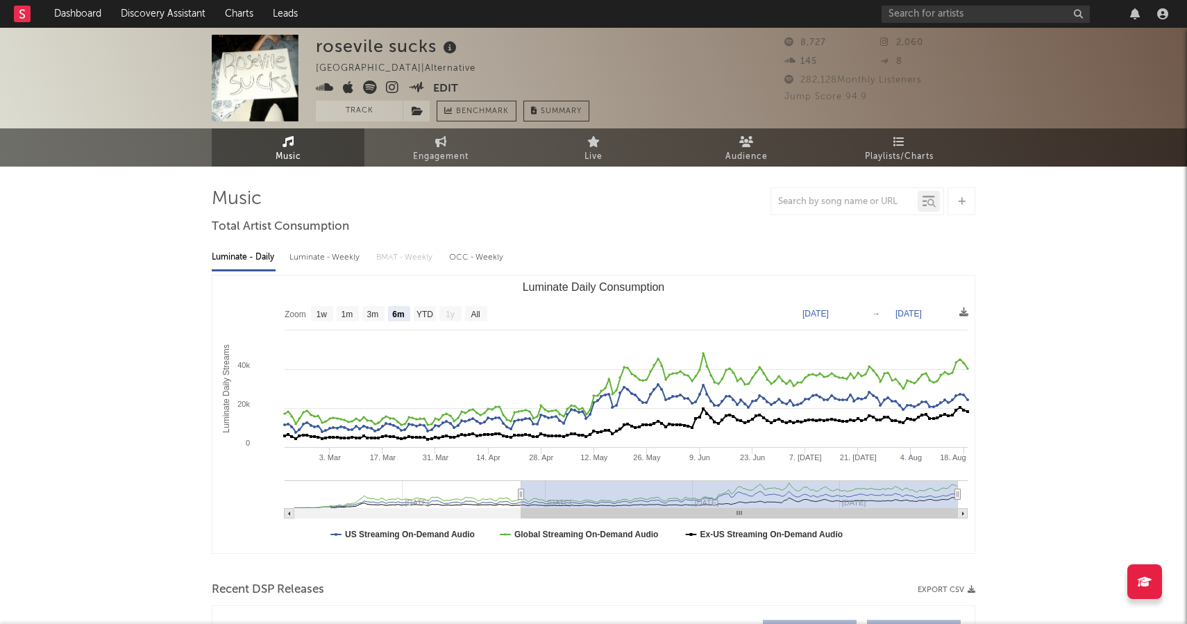
click at [385, 89] on span at bounding box center [374, 89] width 117 height 17
click at [388, 89] on icon at bounding box center [392, 88] width 13 height 14
click at [375, 88] on icon at bounding box center [370, 88] width 14 height 14
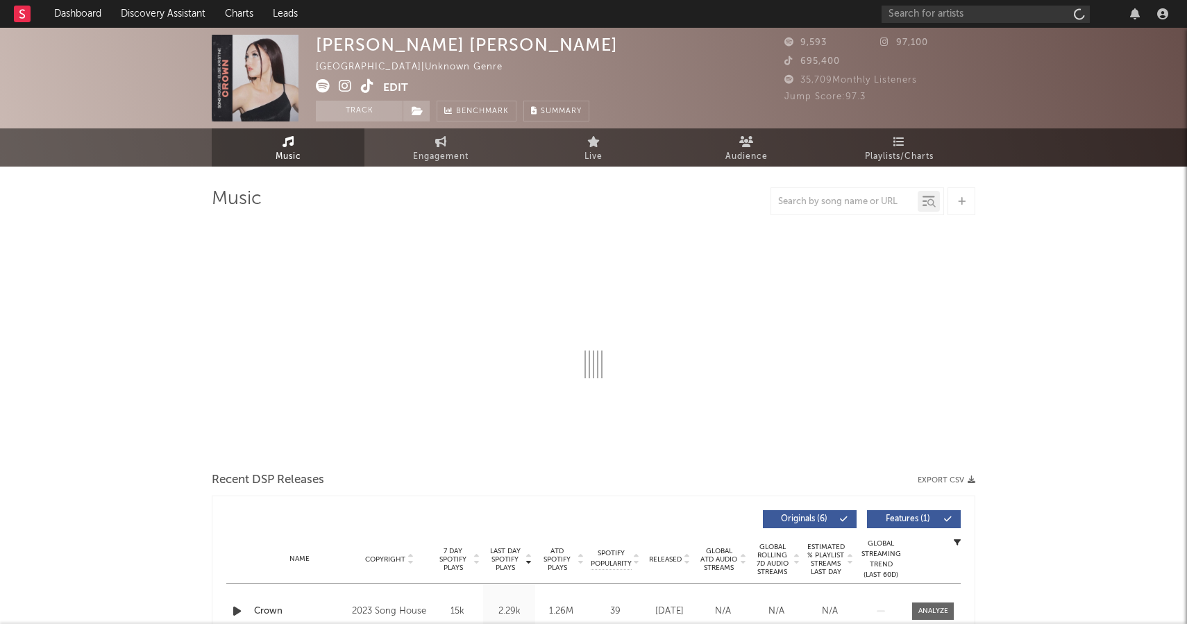
select select "1w"
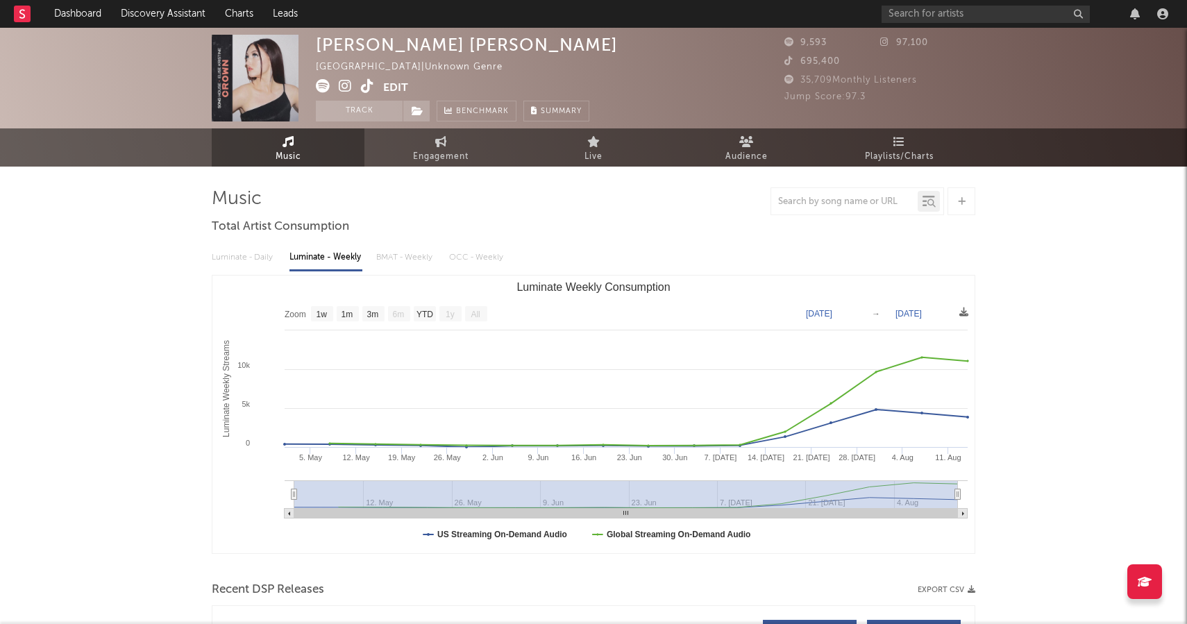
click at [343, 86] on icon at bounding box center [345, 86] width 13 height 14
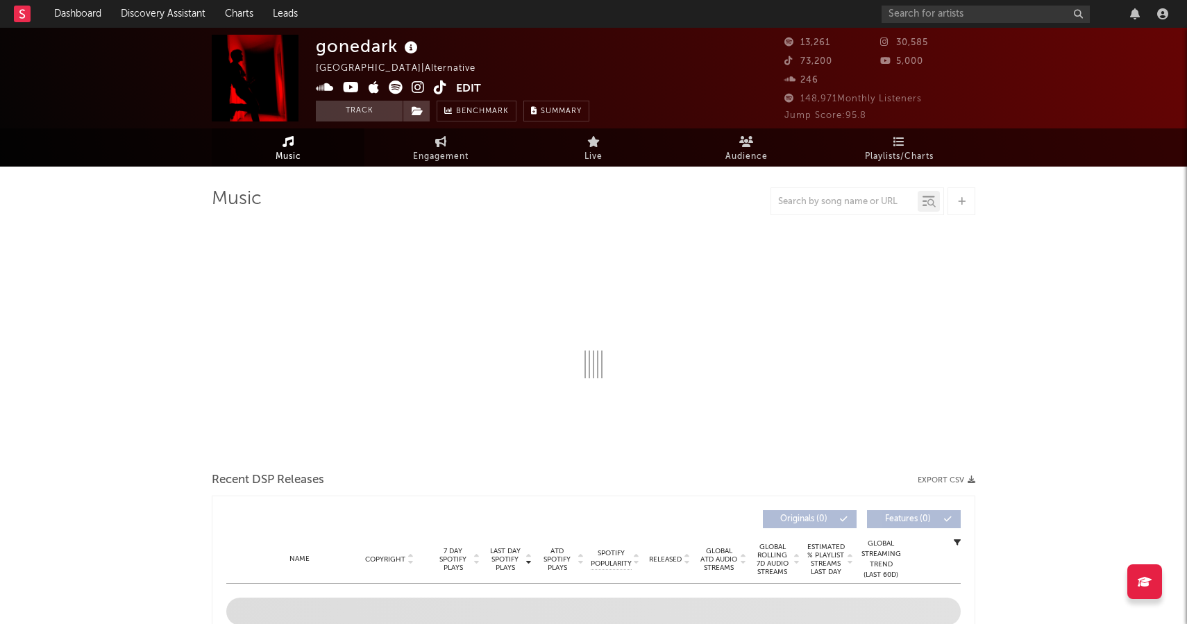
select select "6m"
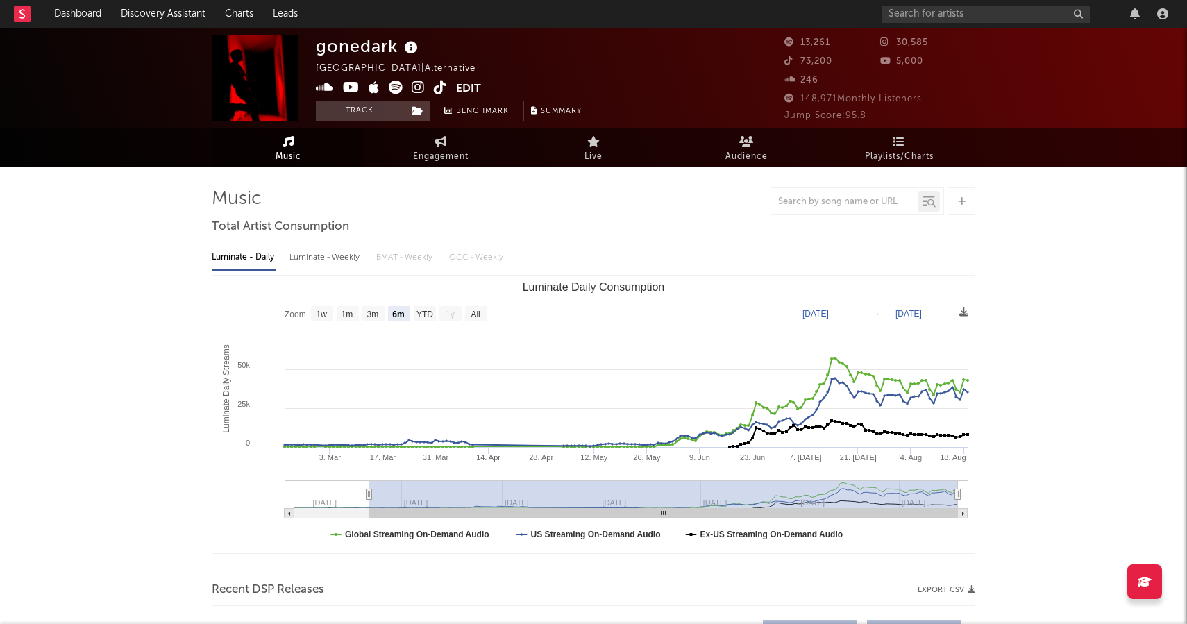
click at [418, 88] on icon at bounding box center [418, 88] width 13 height 14
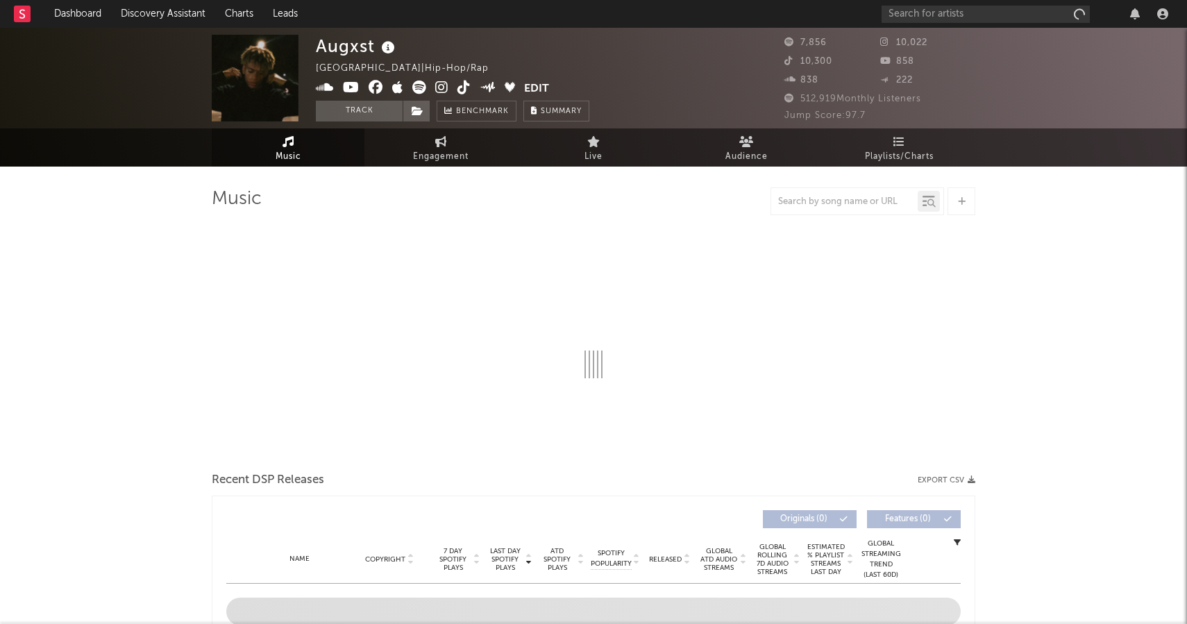
select select "6m"
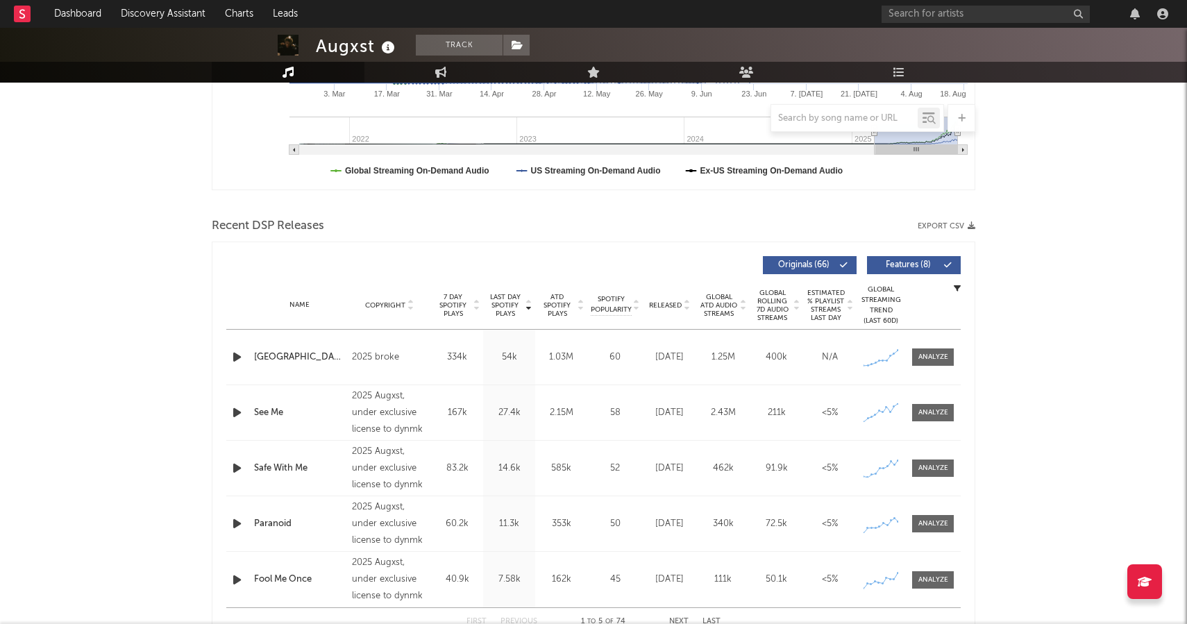
scroll to position [367, 0]
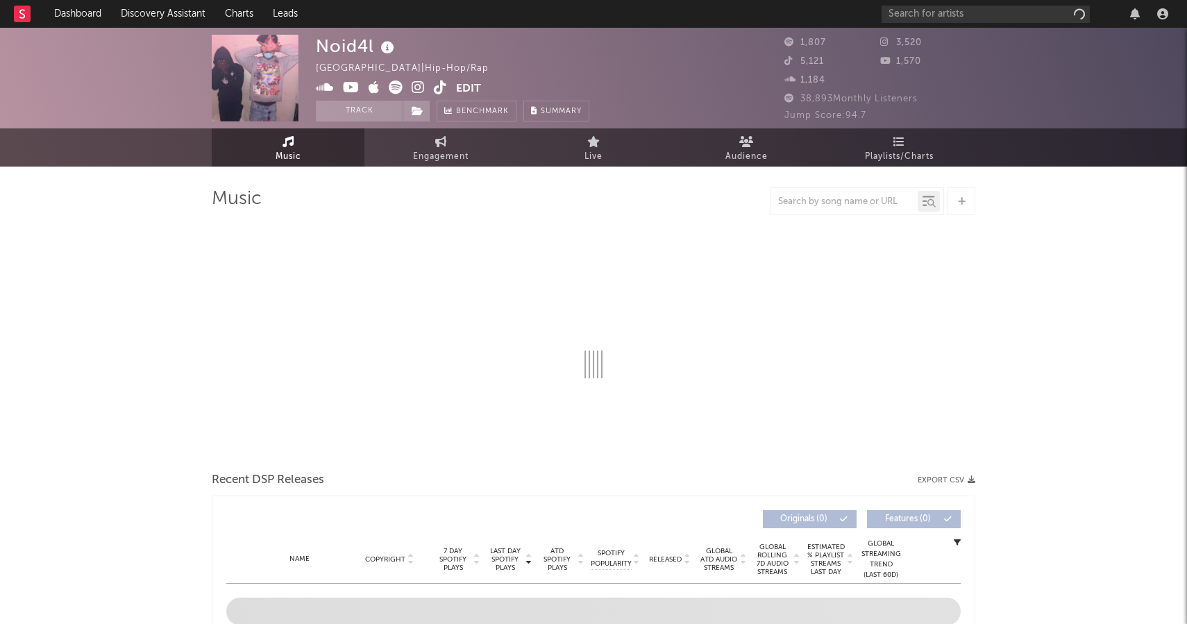
select select "6m"
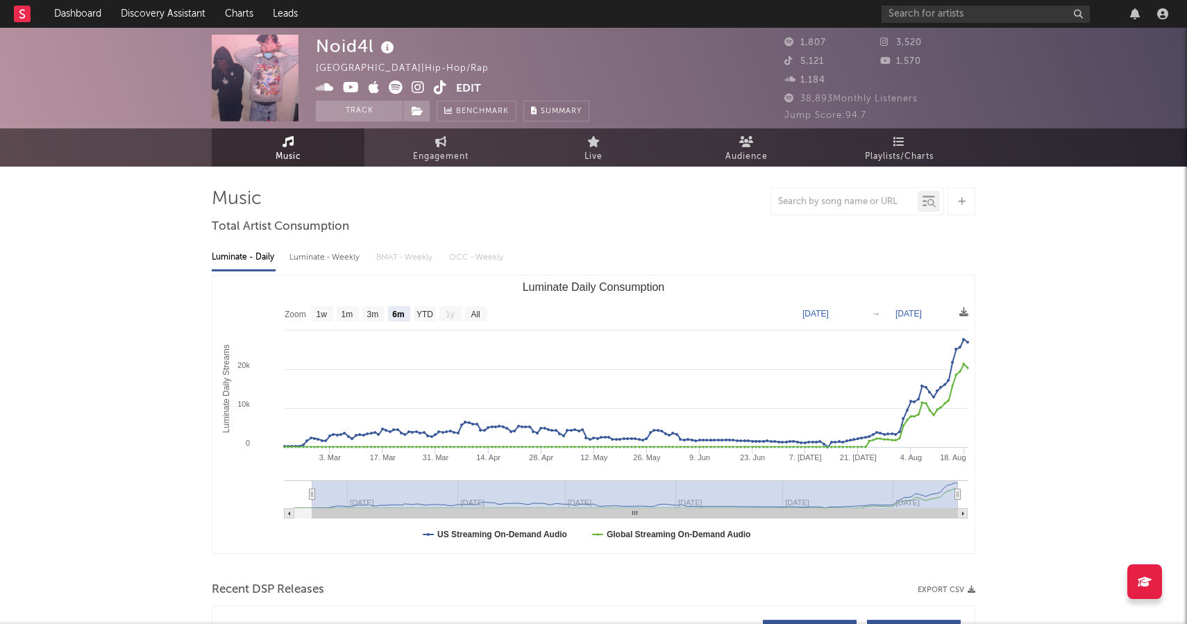
click at [420, 87] on icon at bounding box center [418, 88] width 13 height 14
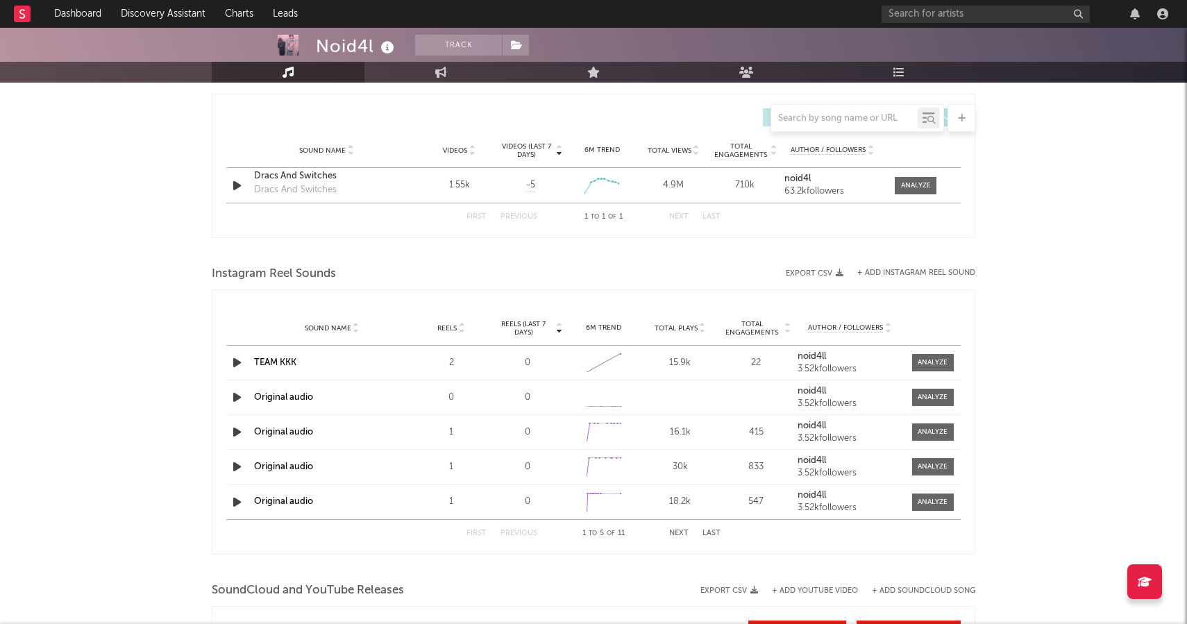
scroll to position [967, 0]
click at [313, 174] on div "Dracs And Switches" at bounding box center [326, 174] width 145 height 14
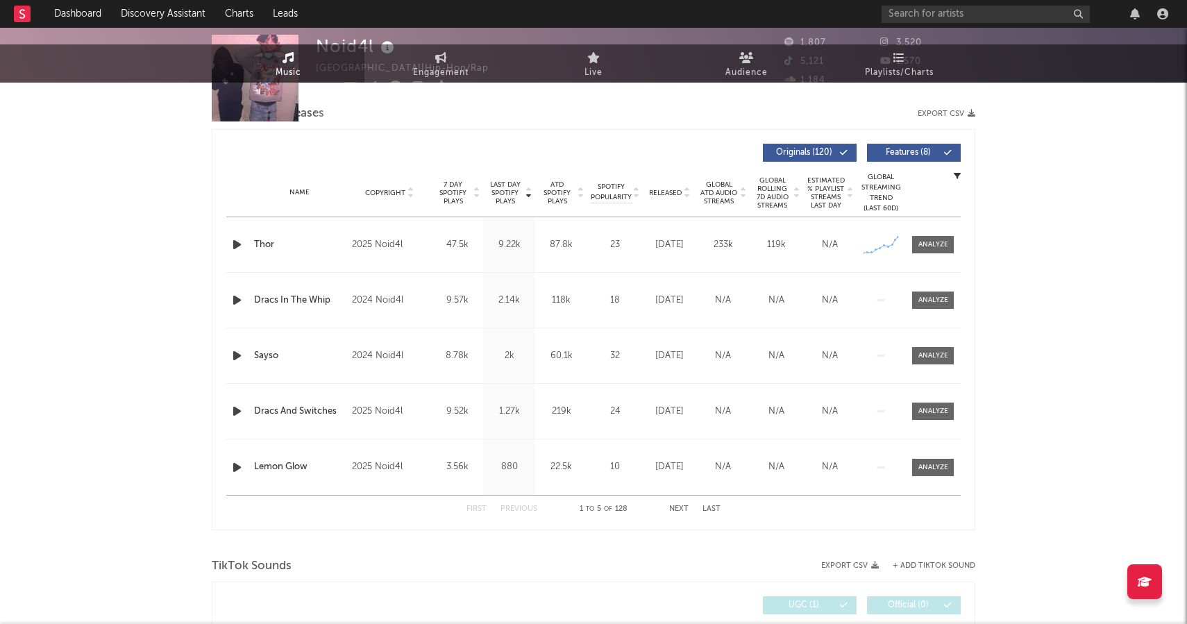
scroll to position [0, 0]
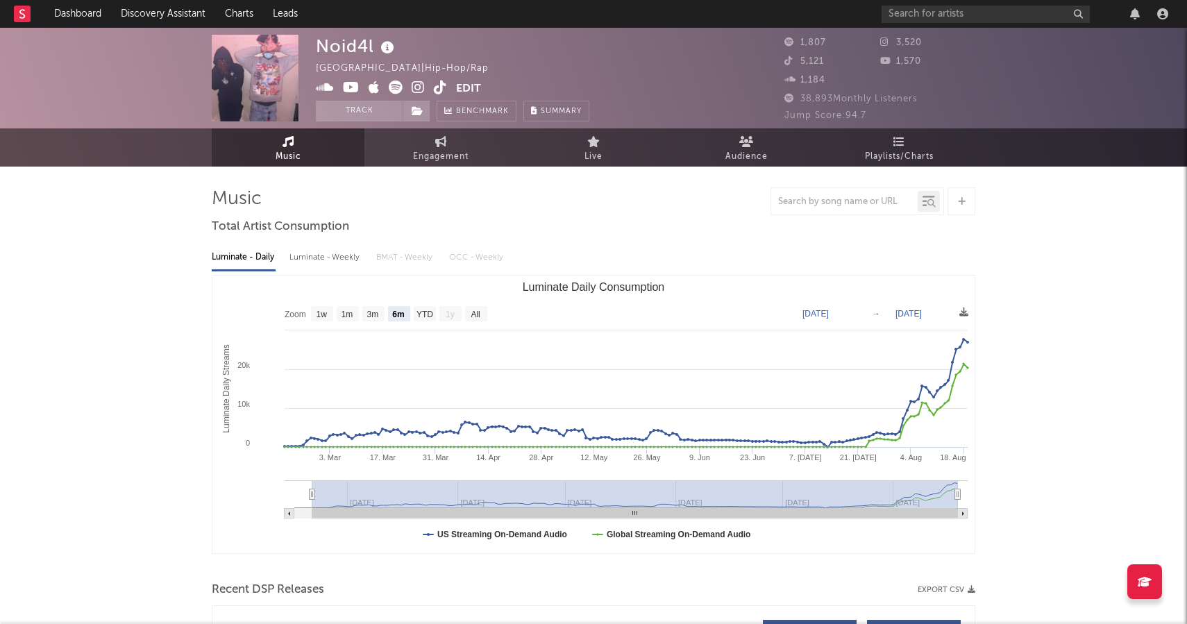
click at [391, 87] on icon at bounding box center [396, 88] width 14 height 14
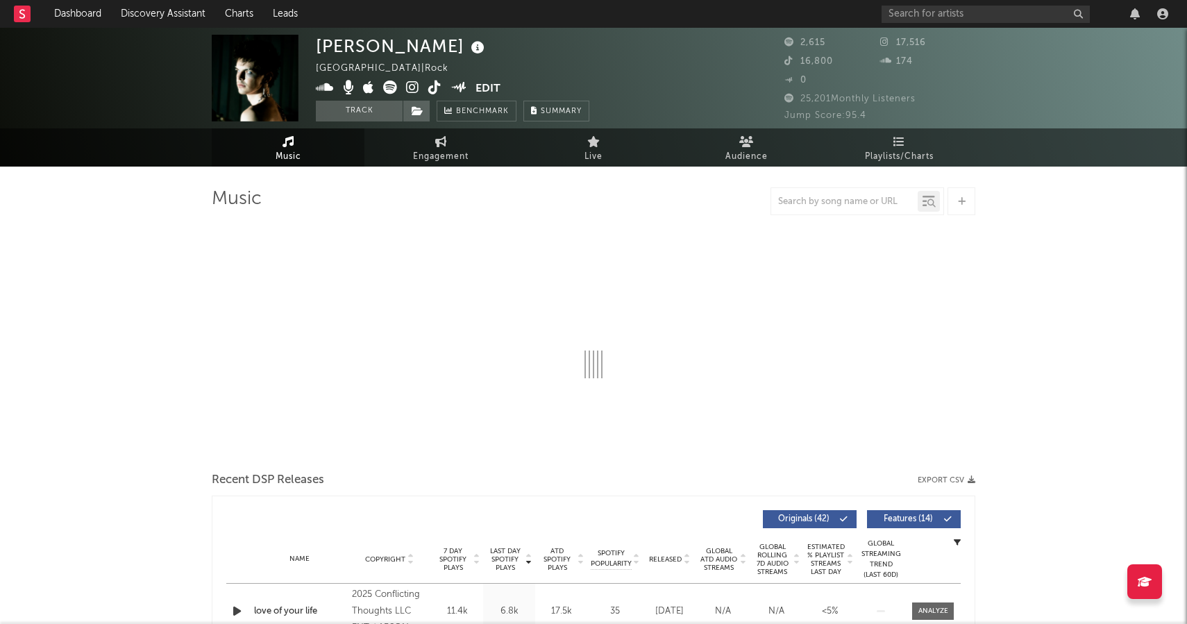
select select "1w"
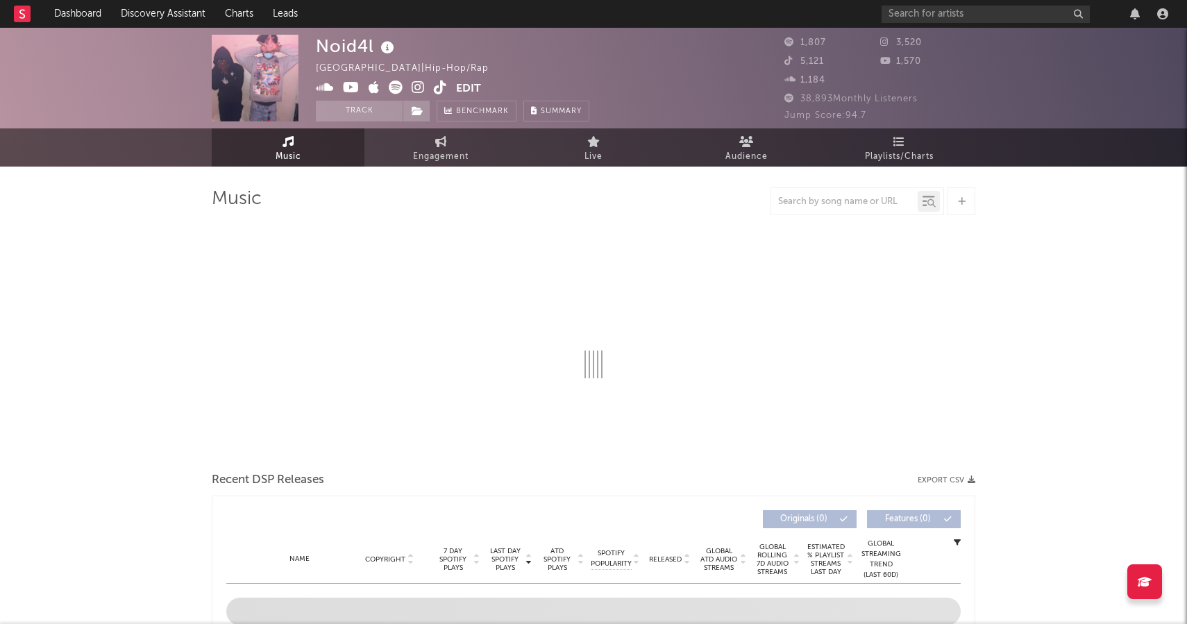
select select "6m"
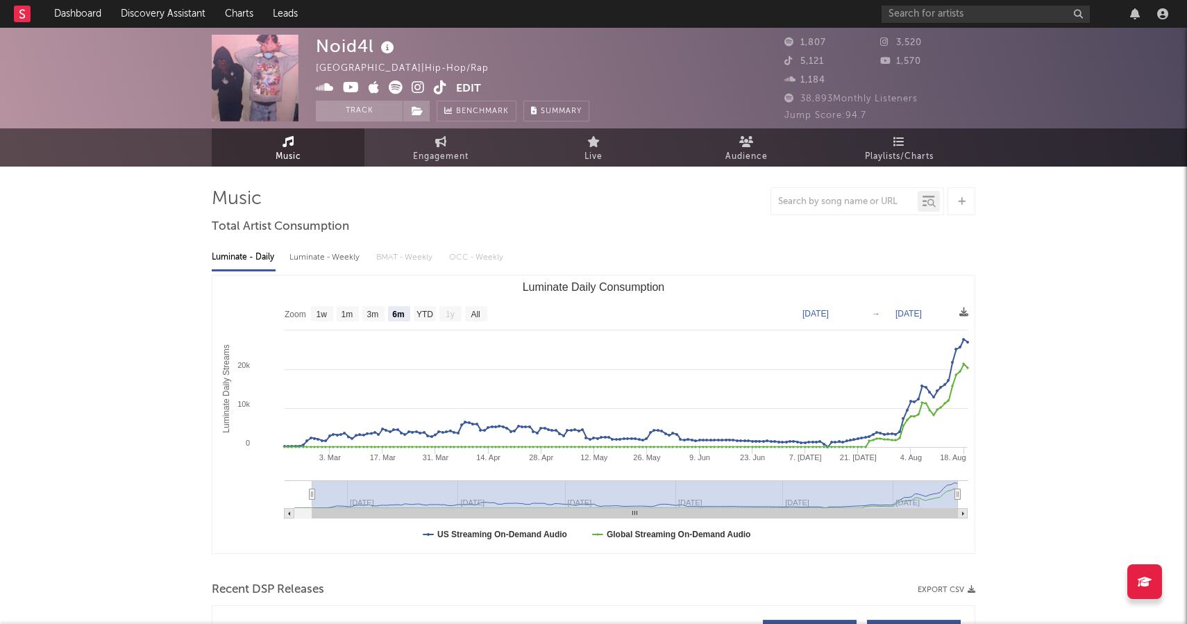
click at [415, 84] on icon at bounding box center [418, 88] width 13 height 14
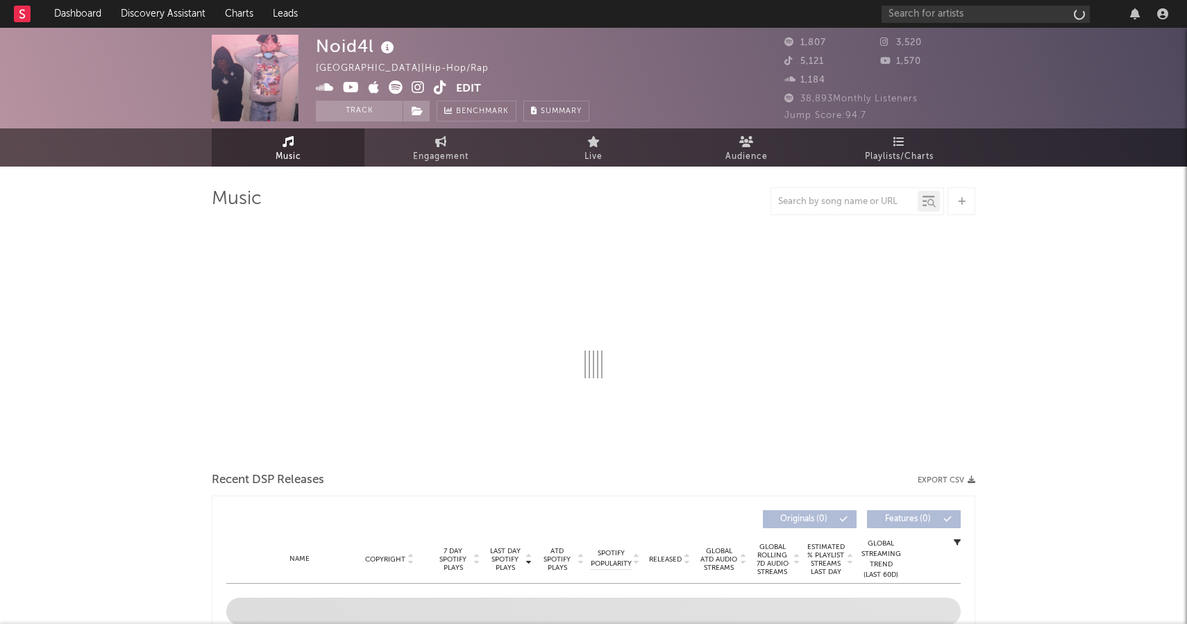
click at [418, 85] on icon at bounding box center [418, 88] width 13 height 14
select select "6m"
